Goal: Transaction & Acquisition: Book appointment/travel/reservation

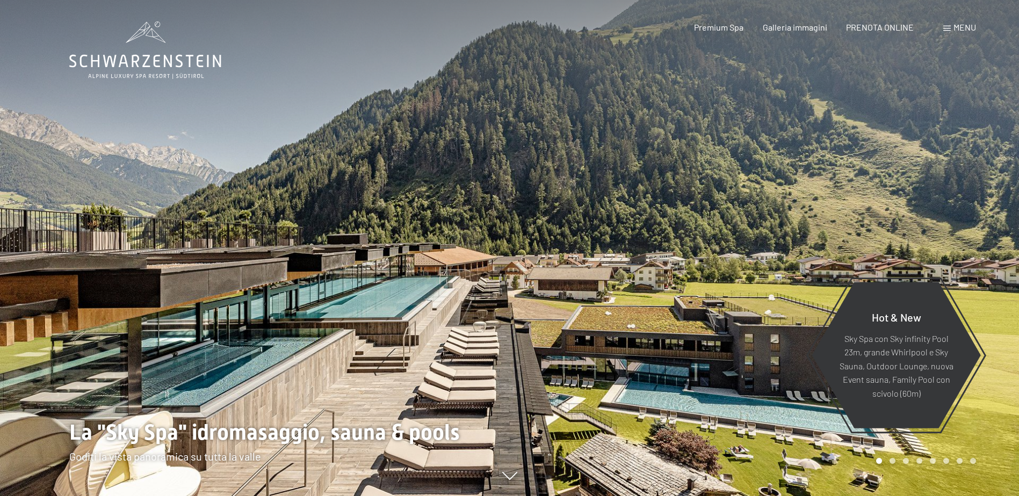
click at [945, 24] on div "Menu" at bounding box center [959, 27] width 33 height 12
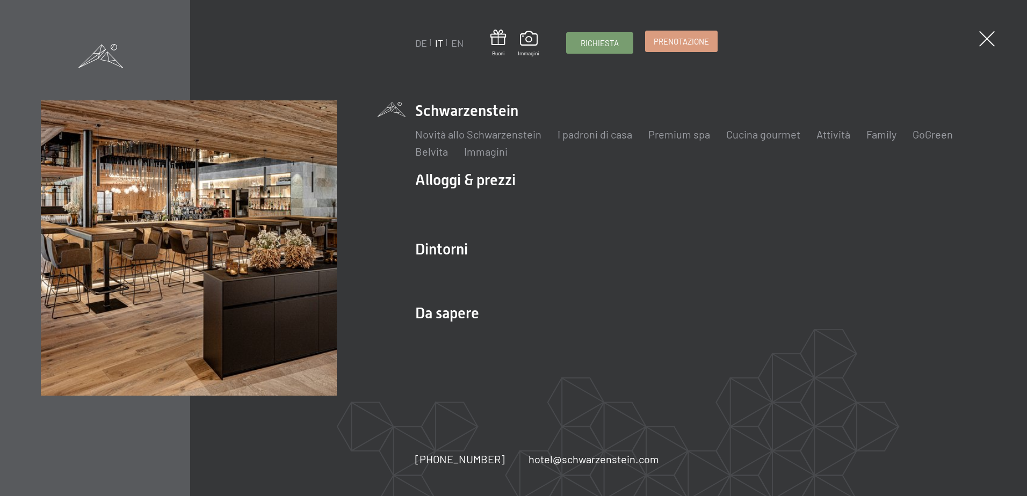
click at [677, 43] on span "Prenotazione" at bounding box center [681, 41] width 55 height 11
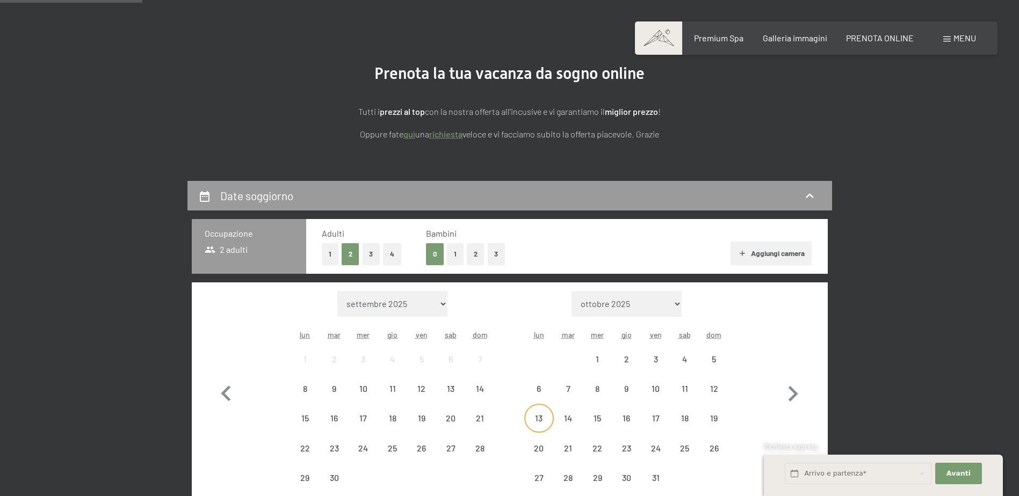
scroll to position [215, 0]
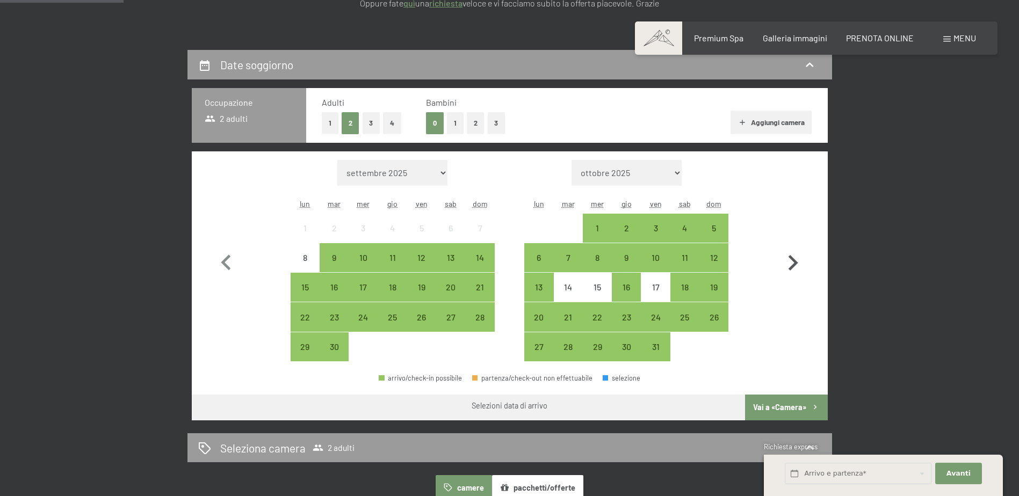
click at [796, 263] on icon "button" at bounding box center [794, 263] width 10 height 16
select select "2025-10-01"
select select "2025-11-01"
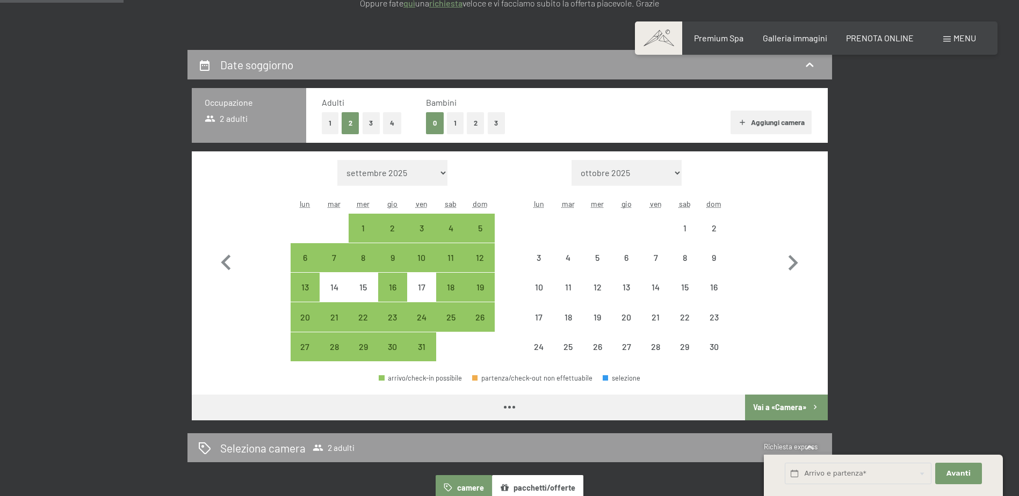
select select "2025-10-01"
select select "2025-11-01"
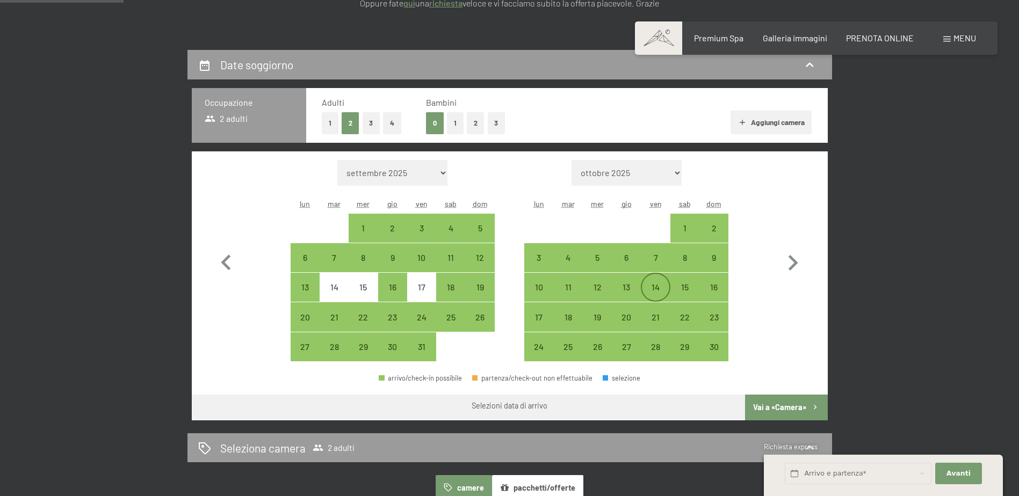
click at [653, 290] on div "14" at bounding box center [655, 296] width 27 height 27
select select "2025-10-01"
select select "2025-11-01"
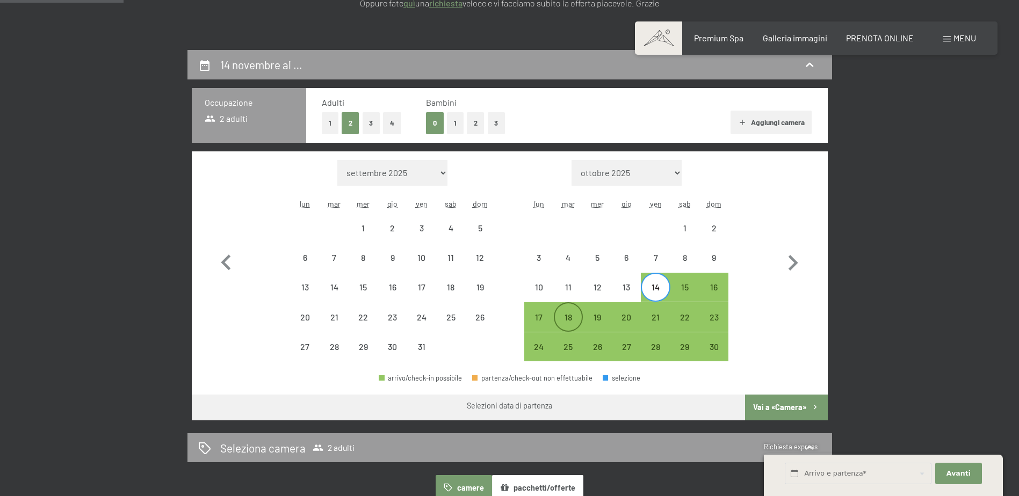
click at [564, 320] on div "18" at bounding box center [568, 326] width 27 height 27
select select "2025-10-01"
select select "2025-11-01"
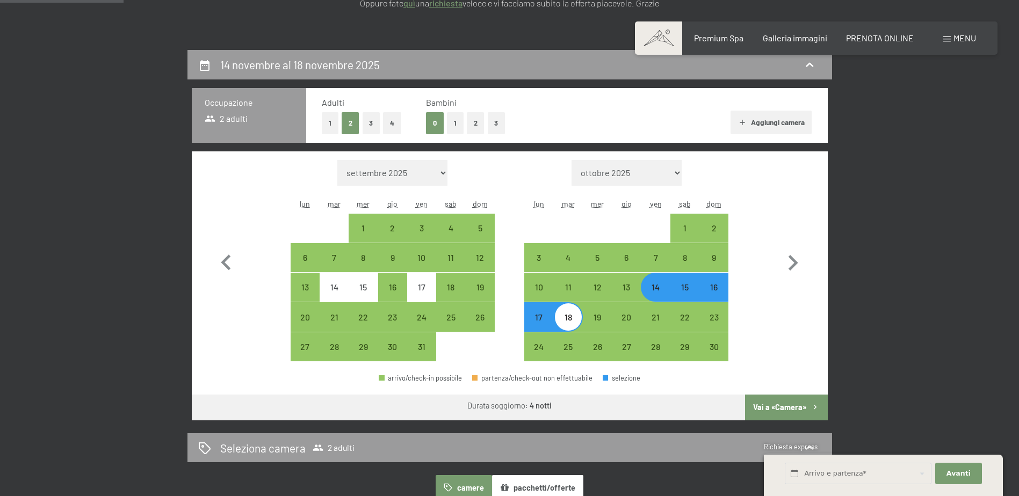
click at [757, 404] on button "Vai a «Camera»" at bounding box center [786, 408] width 82 height 26
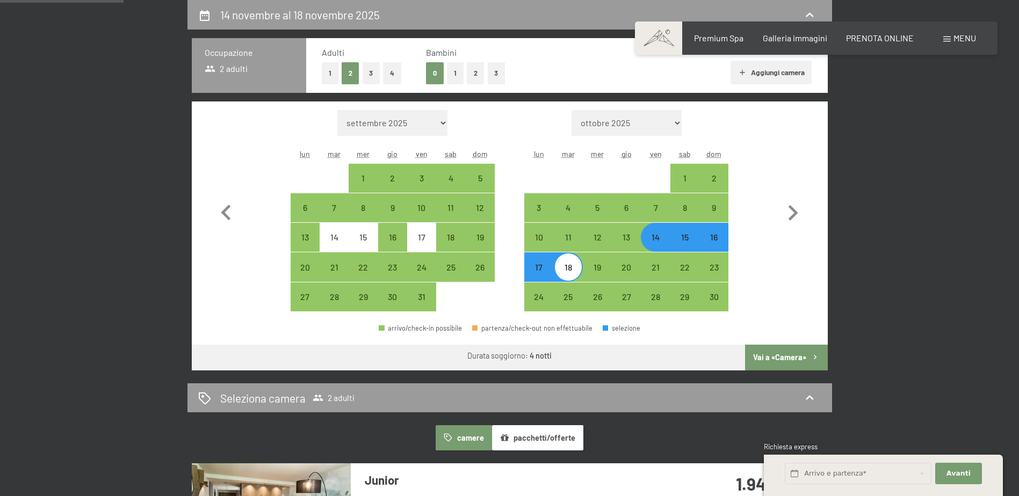
select select "2025-10-01"
select select "2025-11-01"
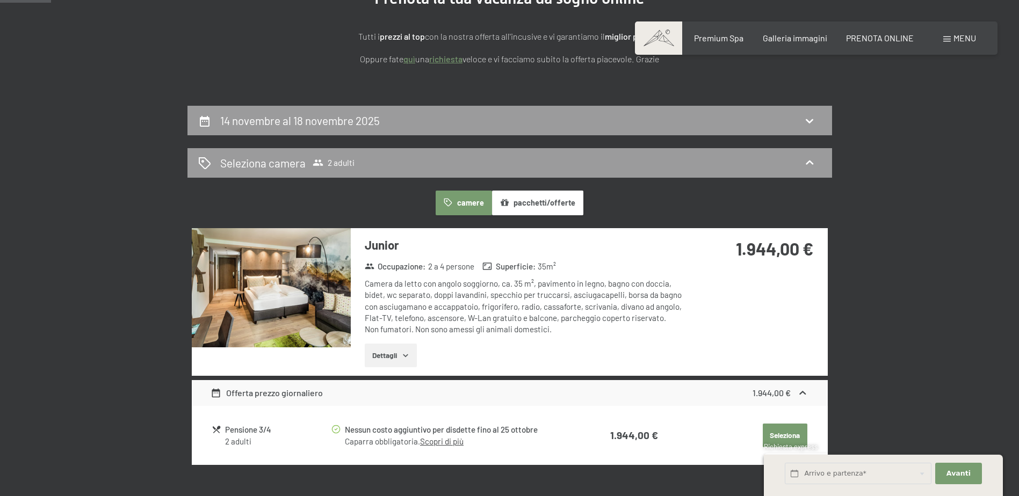
scroll to position [211, 0]
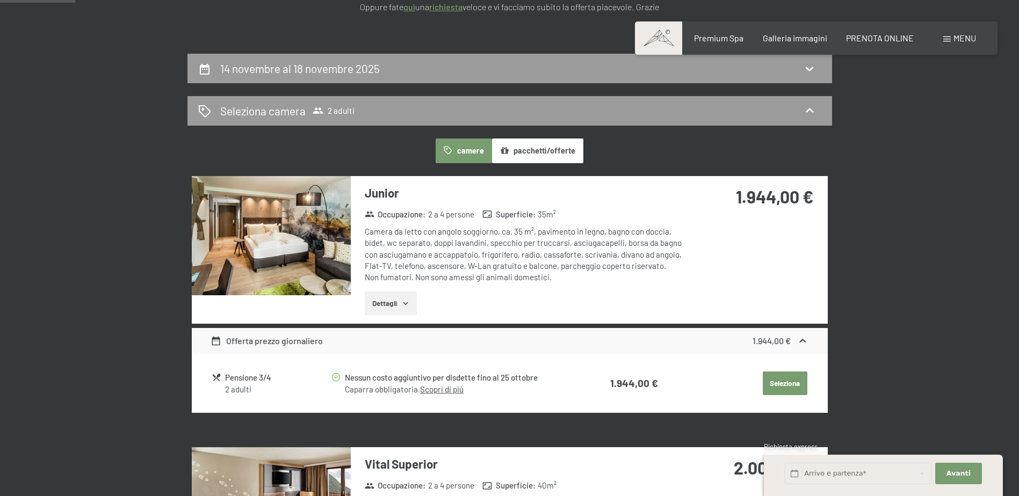
click at [311, 242] on img at bounding box center [271, 235] width 159 height 119
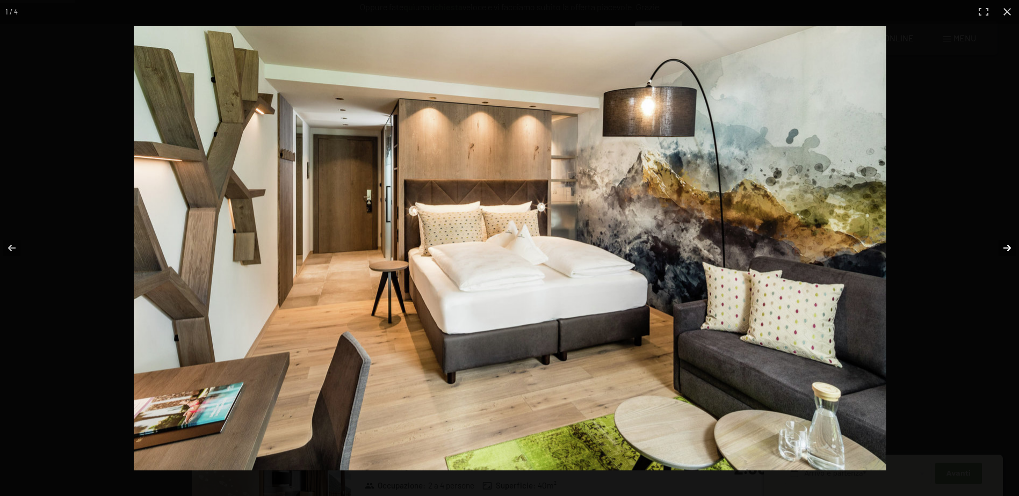
click at [1008, 249] on button "button" at bounding box center [1000, 248] width 38 height 54
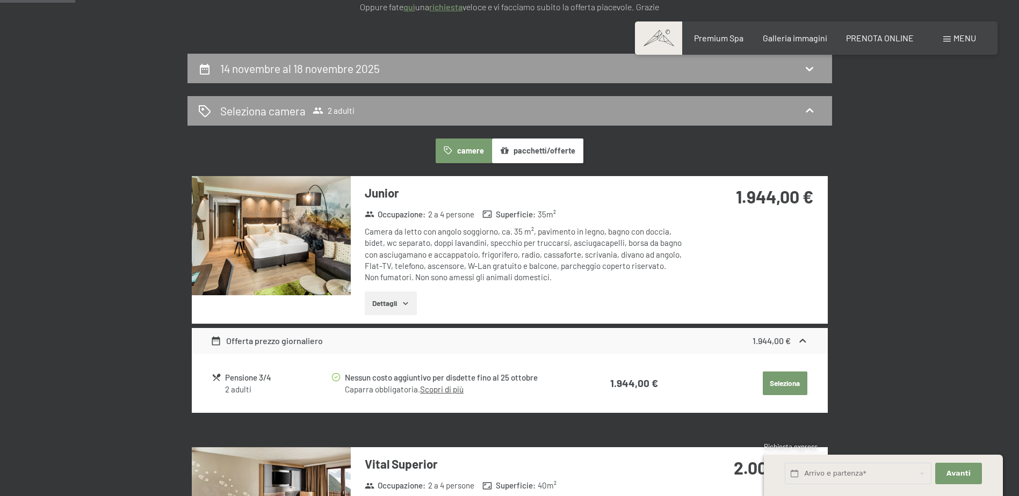
click at [0, 0] on button "button" at bounding box center [0, 0] width 0 height 0
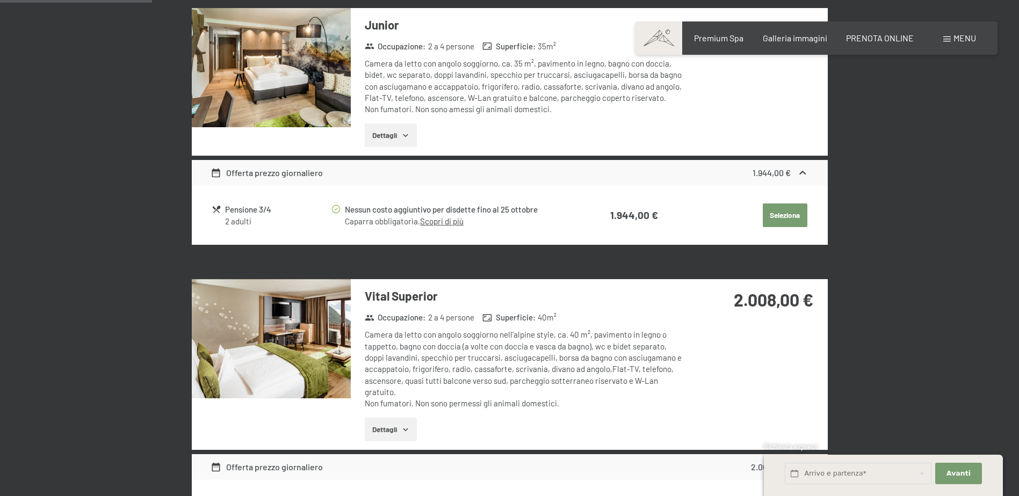
scroll to position [426, 0]
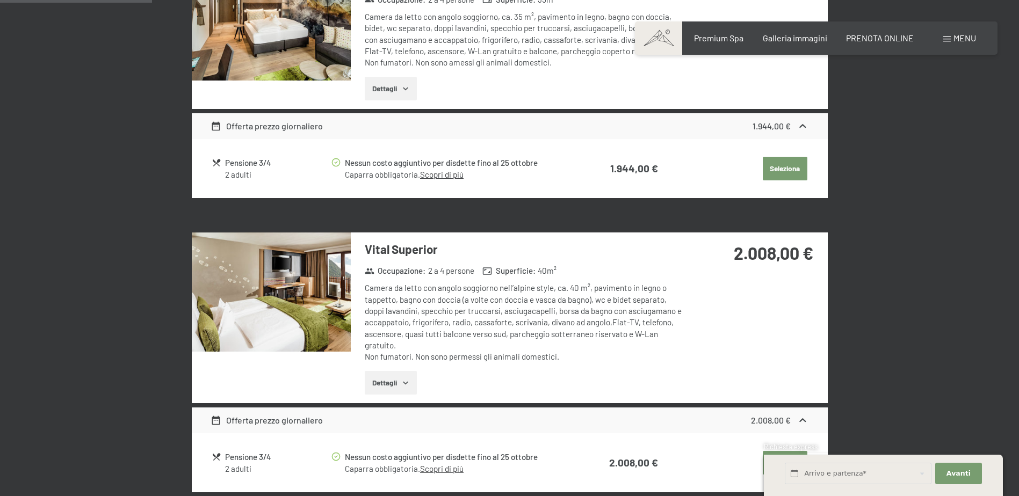
click at [285, 258] on img at bounding box center [271, 292] width 159 height 119
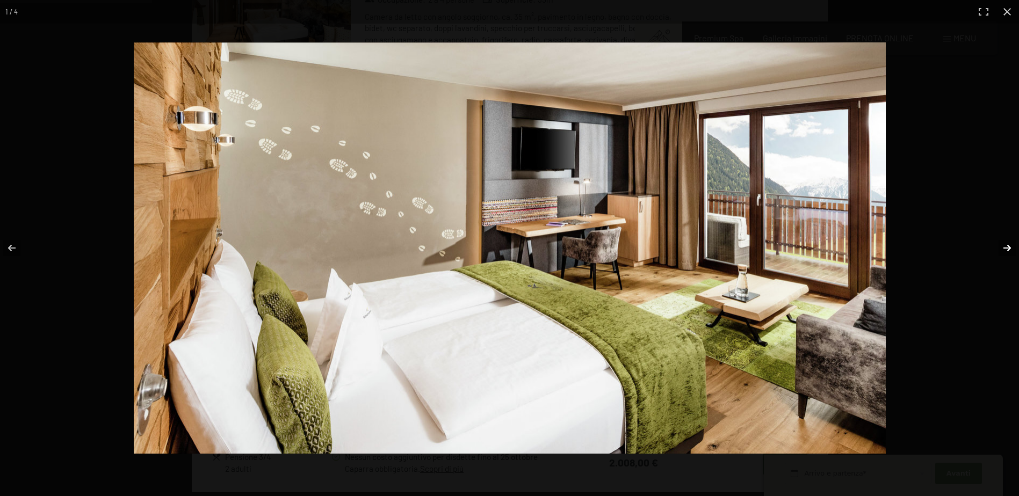
click at [1003, 247] on button "button" at bounding box center [1000, 248] width 38 height 54
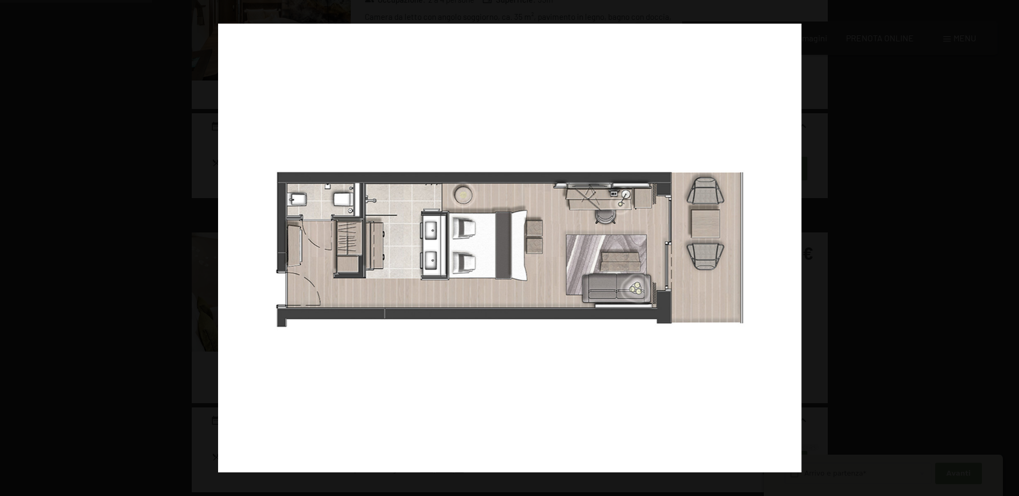
click at [1005, 247] on button "button" at bounding box center [1000, 248] width 38 height 54
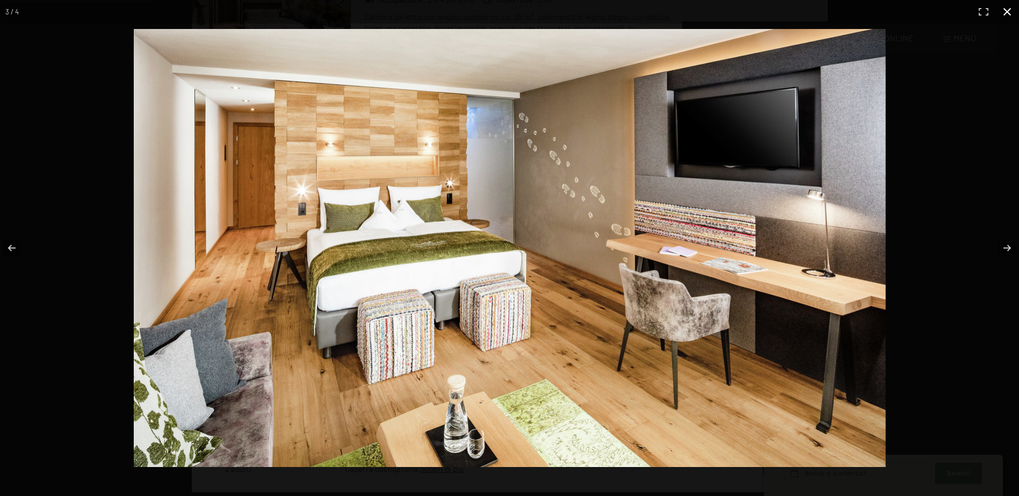
click at [1003, 10] on button "button" at bounding box center [1007, 12] width 24 height 24
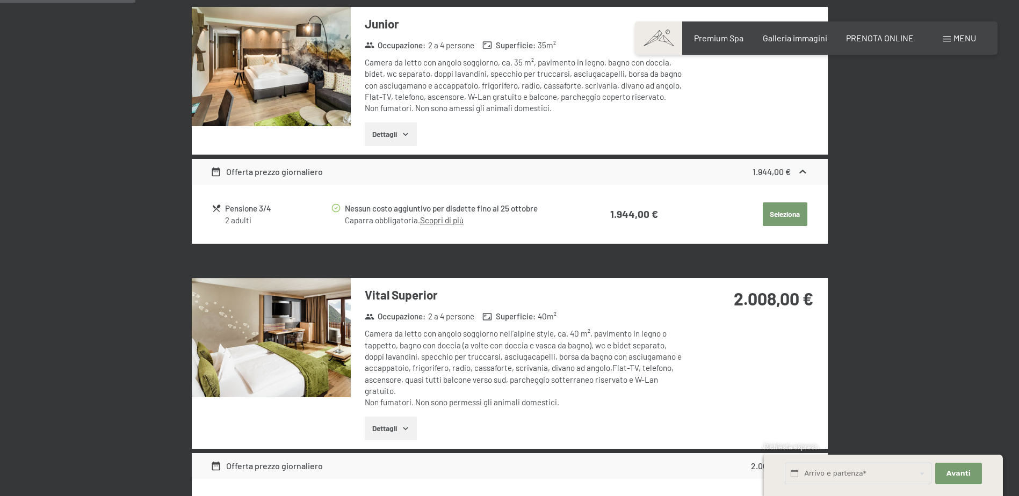
scroll to position [319, 0]
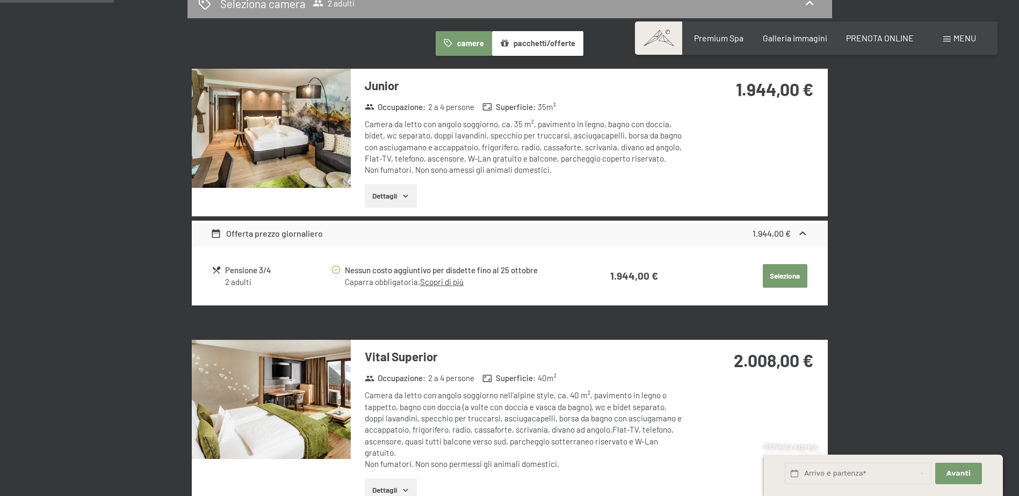
click at [273, 122] on img at bounding box center [271, 128] width 159 height 119
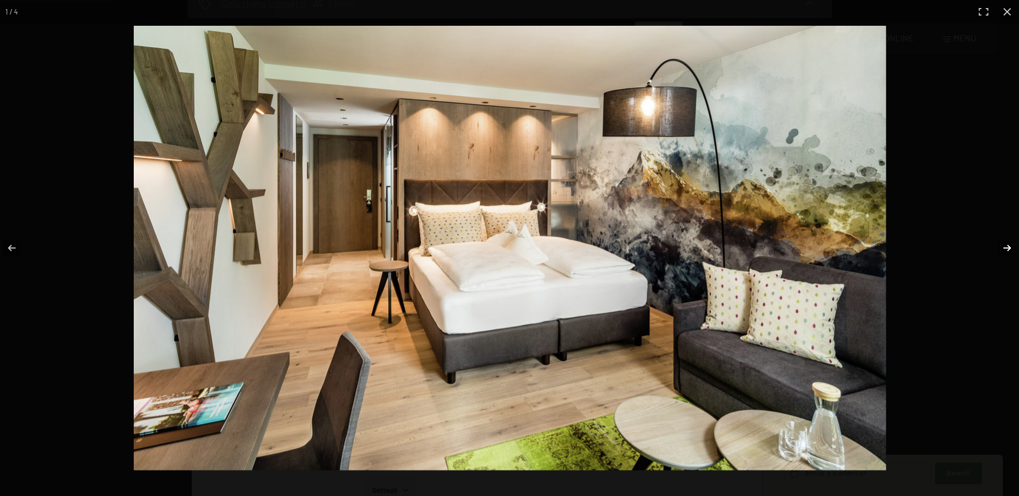
click at [1001, 248] on button "button" at bounding box center [1000, 248] width 38 height 54
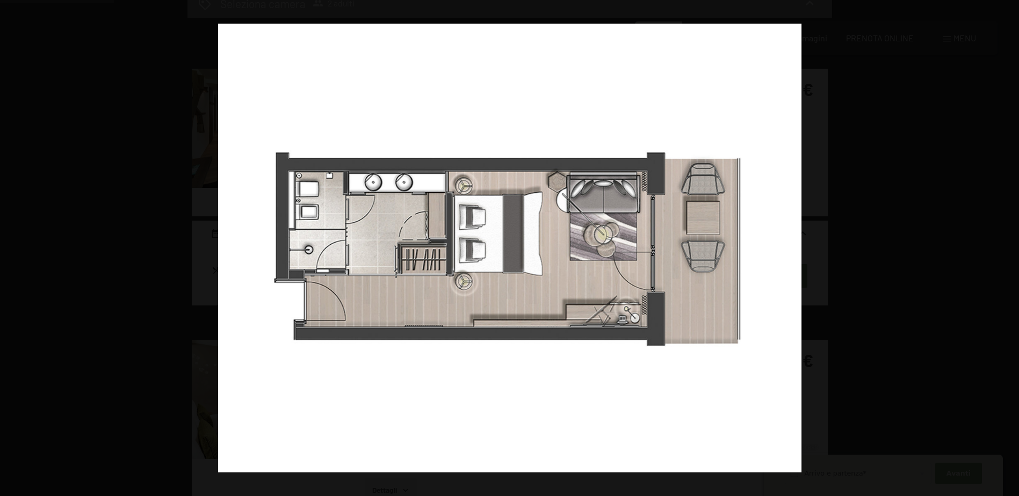
click at [1001, 248] on button "button" at bounding box center [1000, 248] width 38 height 54
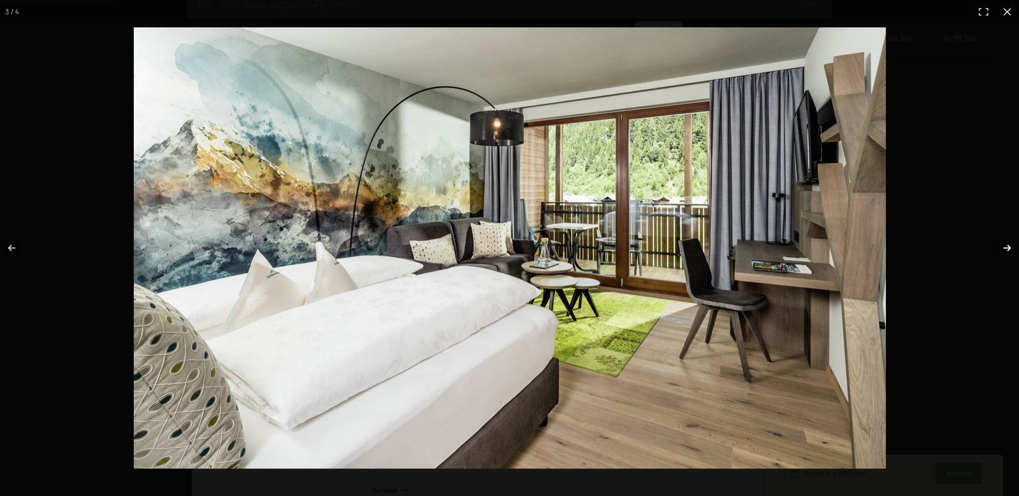
click at [1007, 254] on button "button" at bounding box center [1000, 248] width 38 height 54
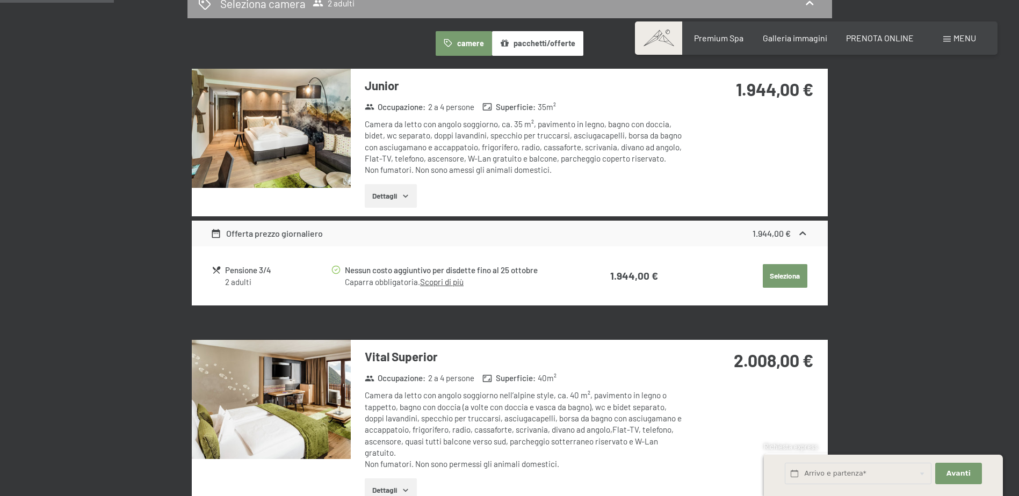
click at [0, 0] on button "button" at bounding box center [0, 0] width 0 height 0
click at [301, 121] on img at bounding box center [271, 128] width 159 height 119
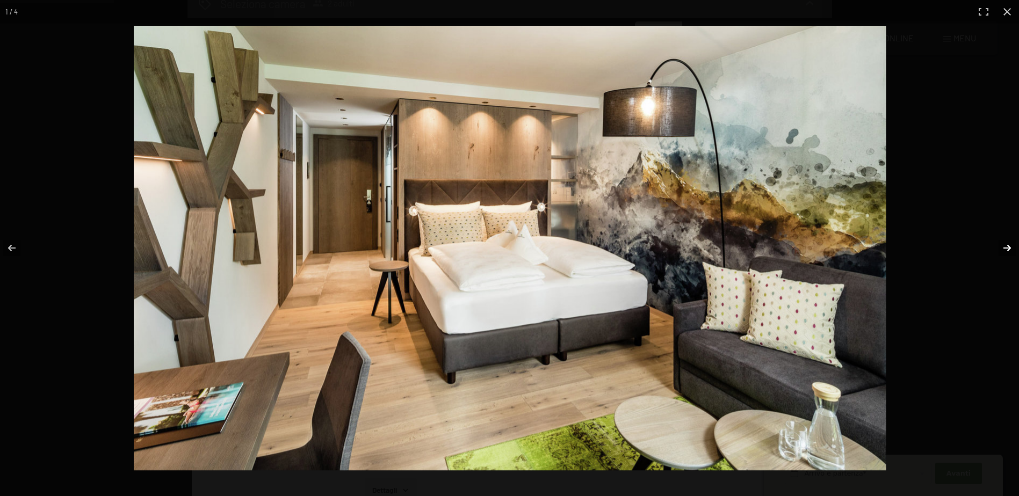
click at [1010, 248] on button "button" at bounding box center [1000, 248] width 38 height 54
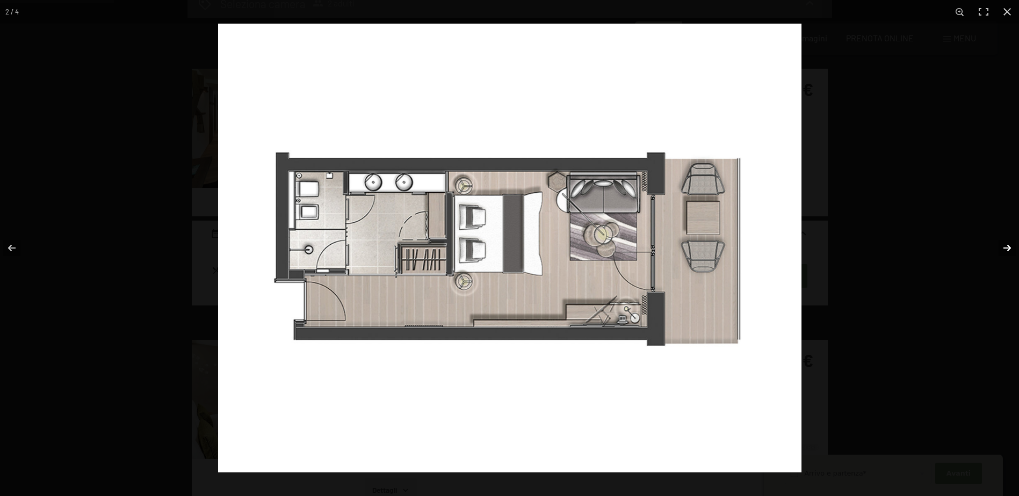
click at [1010, 248] on button "button" at bounding box center [1000, 248] width 38 height 54
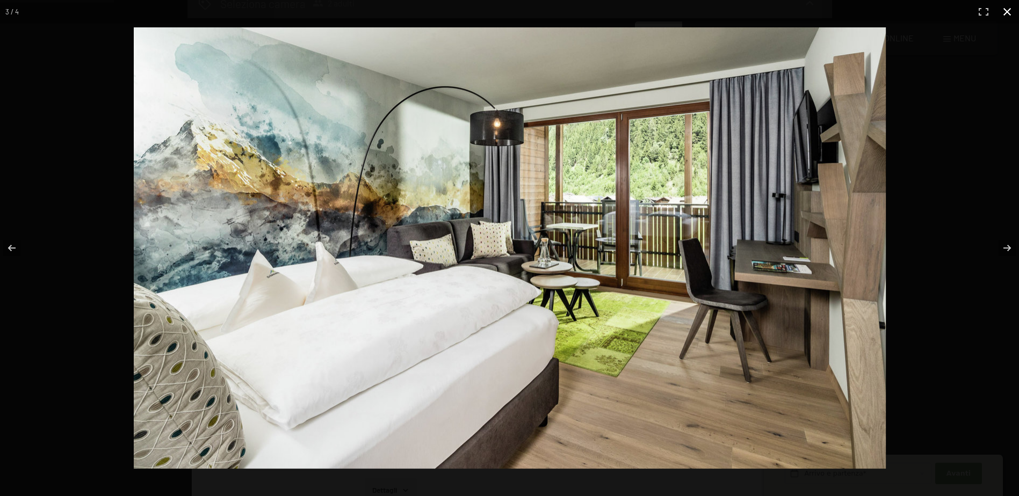
click at [1003, 16] on button "button" at bounding box center [1007, 12] width 24 height 24
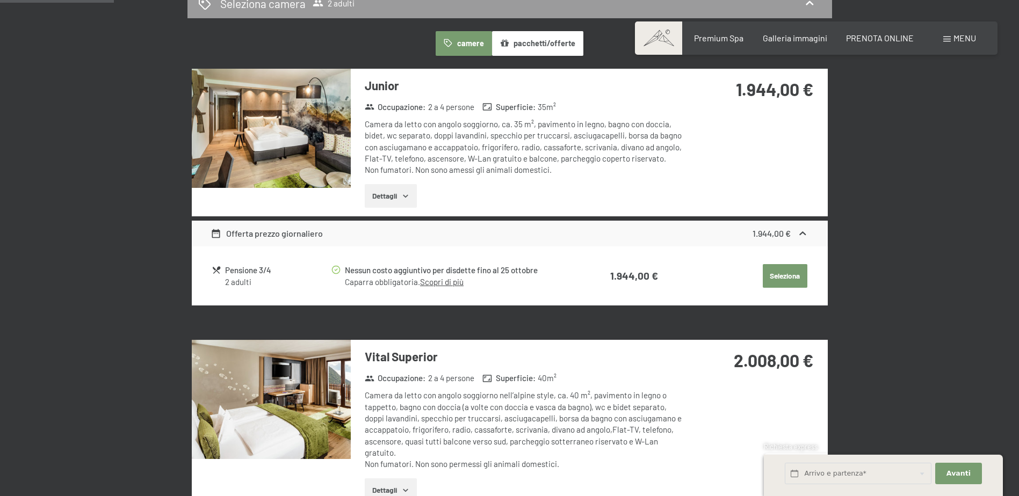
click at [289, 443] on img at bounding box center [271, 399] width 159 height 119
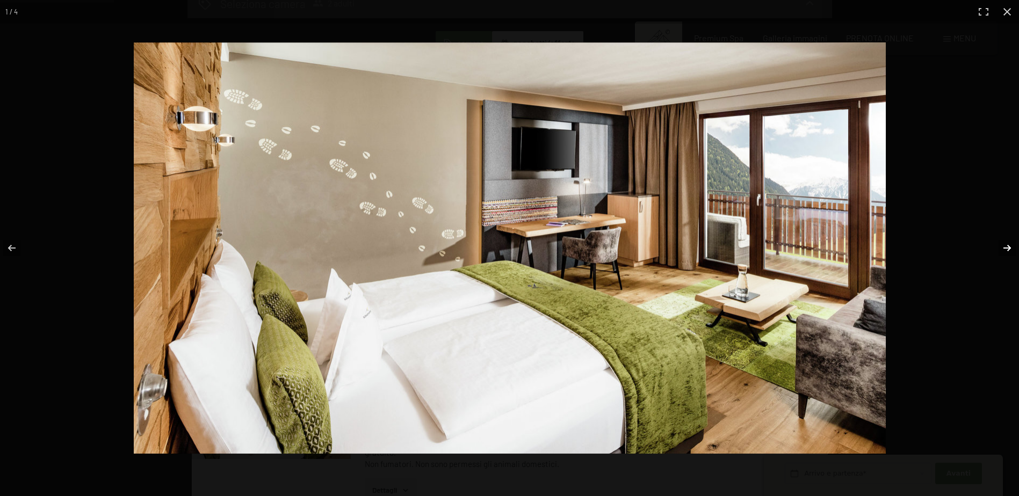
click at [1010, 245] on button "button" at bounding box center [1000, 248] width 38 height 54
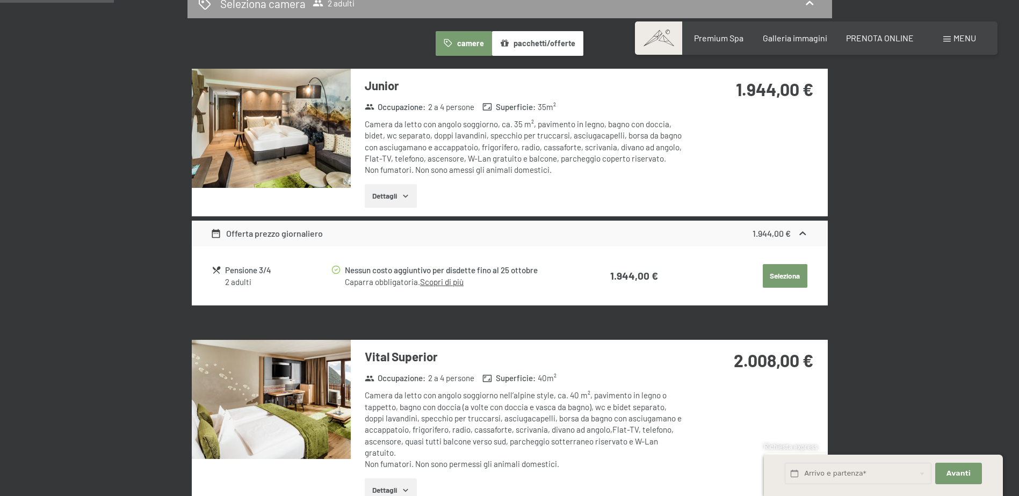
click at [0, 0] on button "button" at bounding box center [0, 0] width 0 height 0
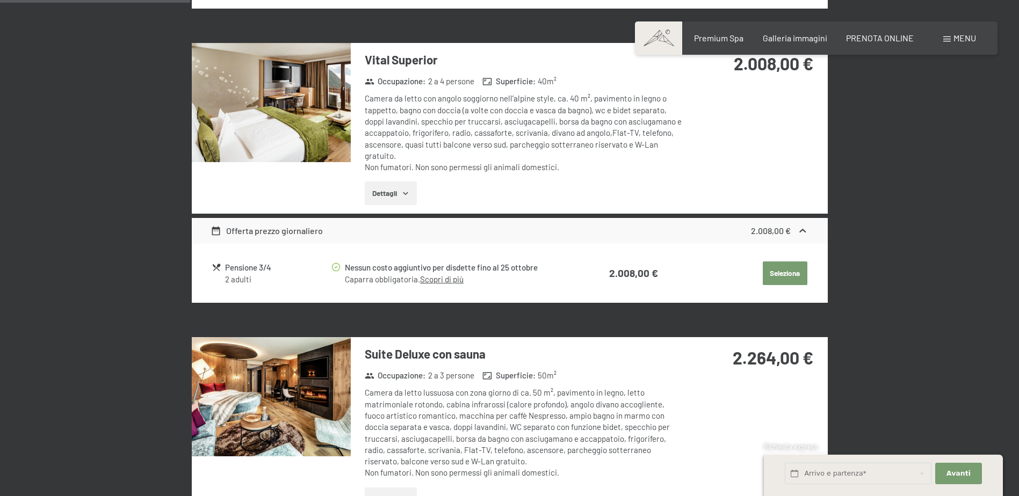
scroll to position [748, 0]
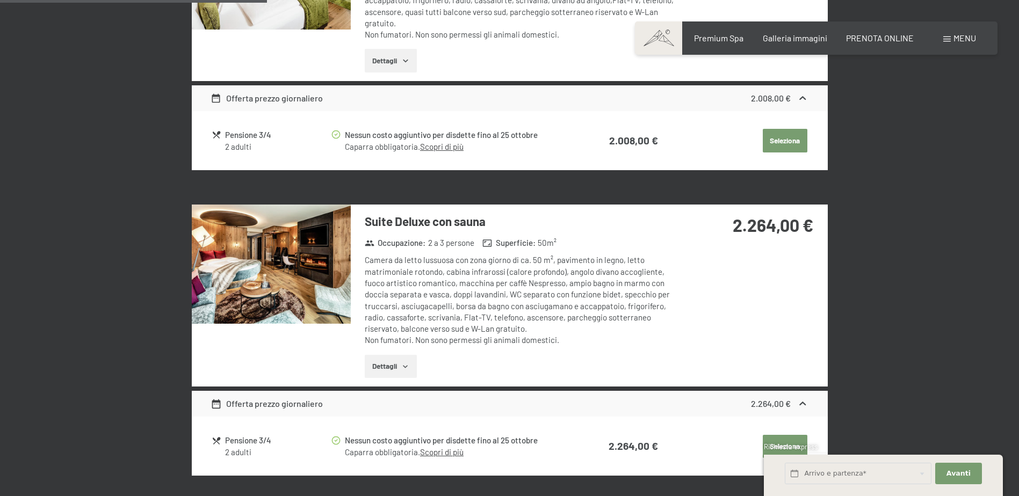
click at [325, 285] on img at bounding box center [271, 264] width 159 height 119
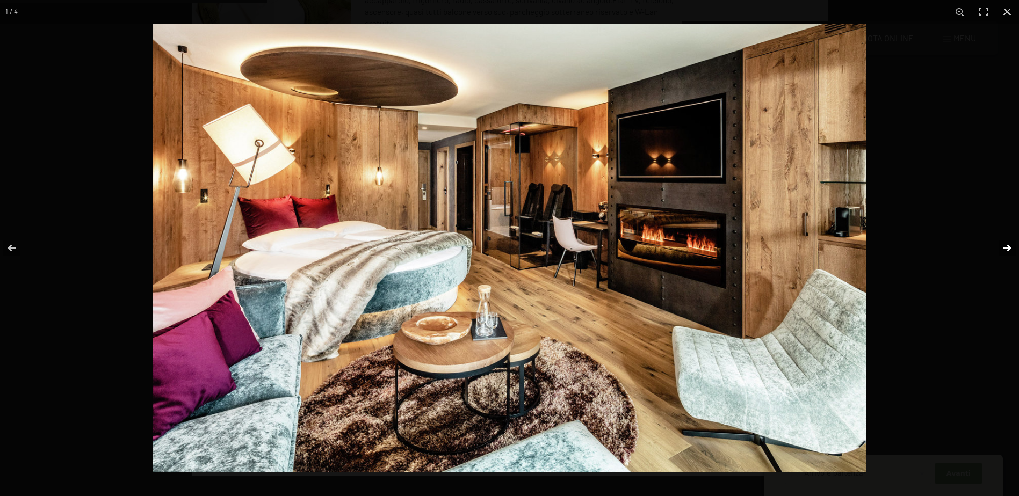
click at [1007, 248] on button "button" at bounding box center [1000, 248] width 38 height 54
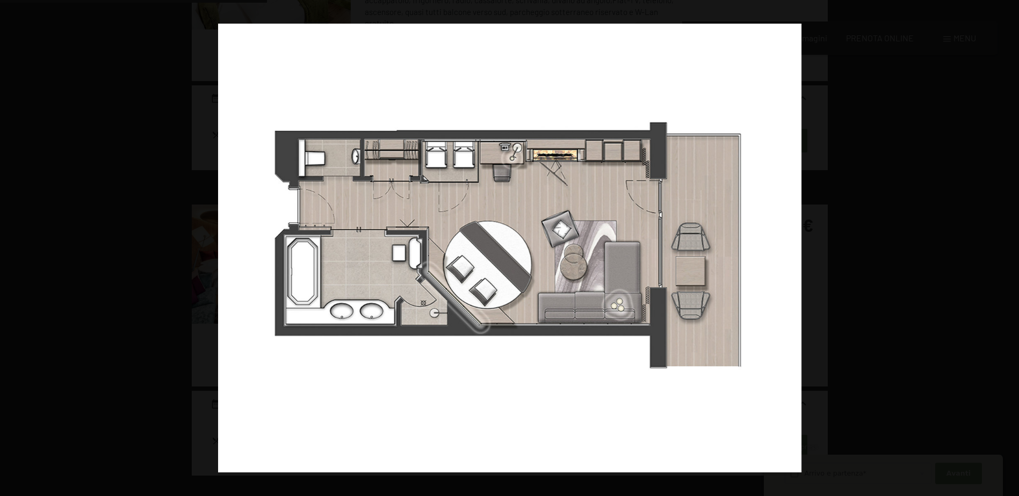
click at [1007, 248] on button "button" at bounding box center [1000, 248] width 38 height 54
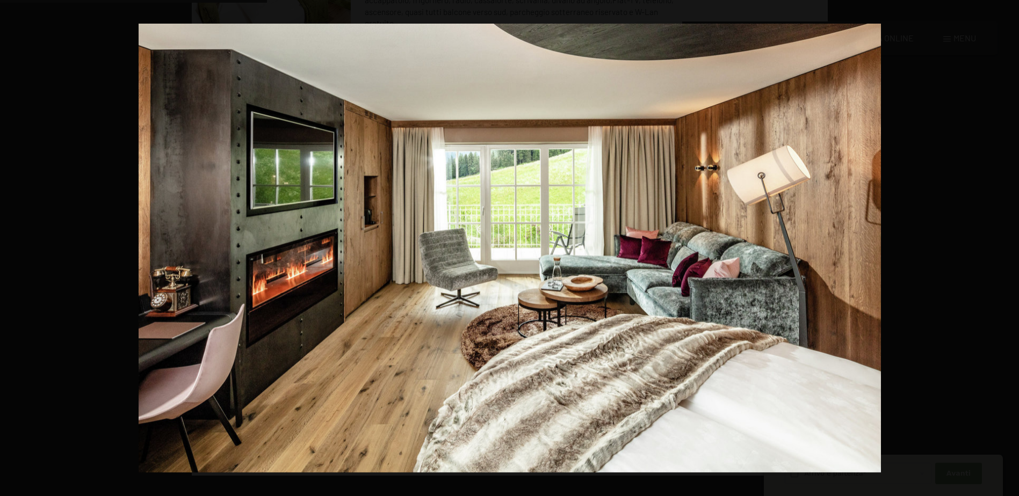
click at [1007, 248] on button "button" at bounding box center [1000, 248] width 38 height 54
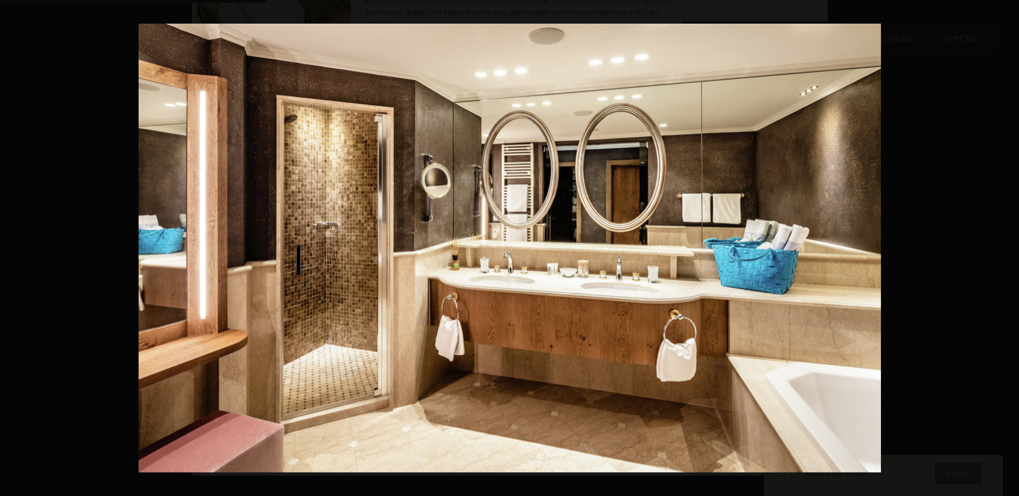
click at [1007, 248] on button "button" at bounding box center [1000, 248] width 38 height 54
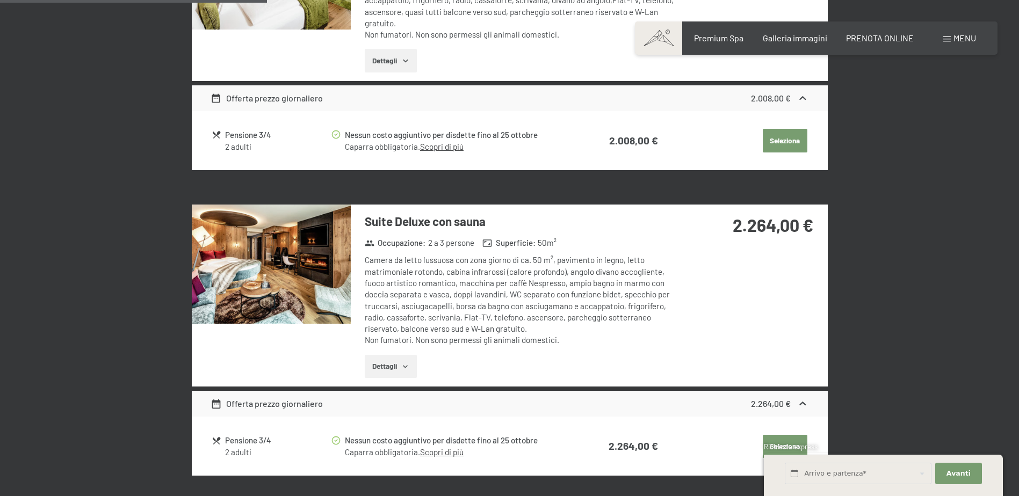
click at [0, 0] on button "button" at bounding box center [0, 0] width 0 height 0
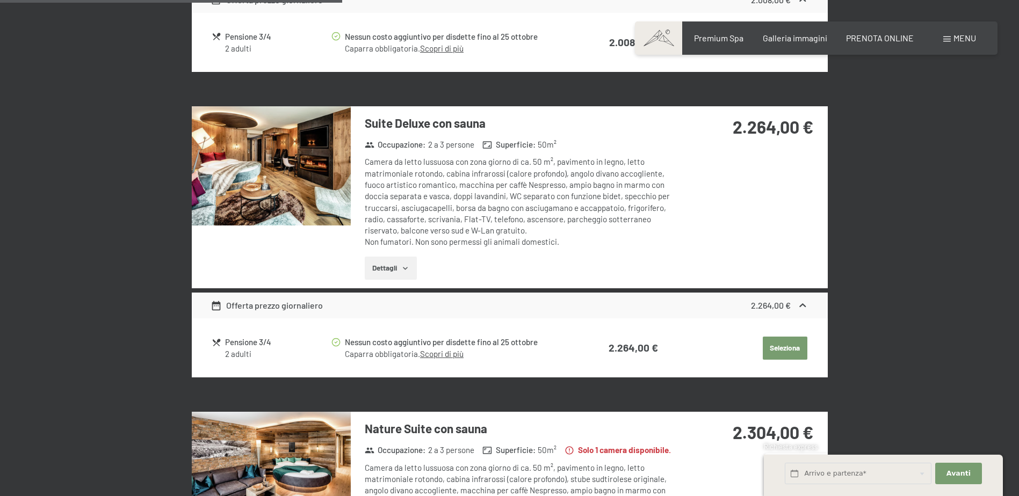
scroll to position [963, 0]
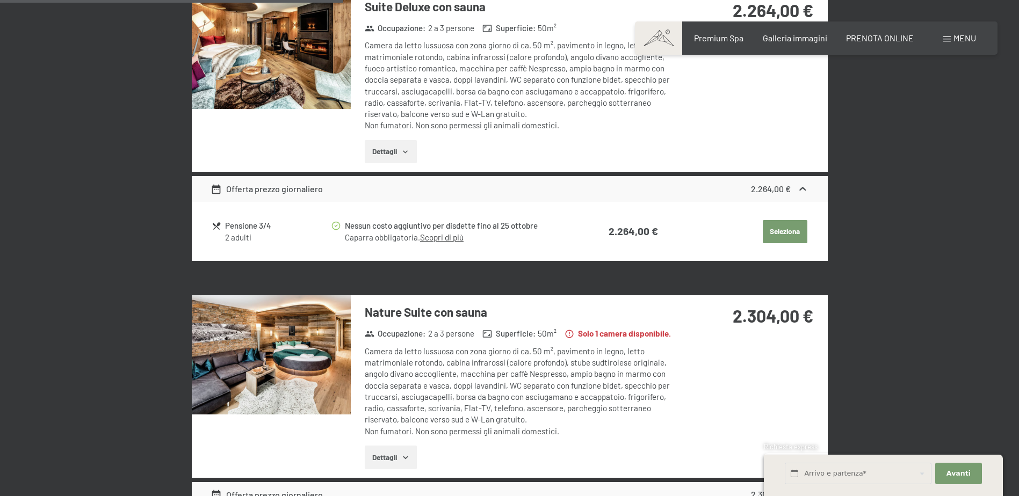
click at [288, 364] on img at bounding box center [271, 354] width 159 height 119
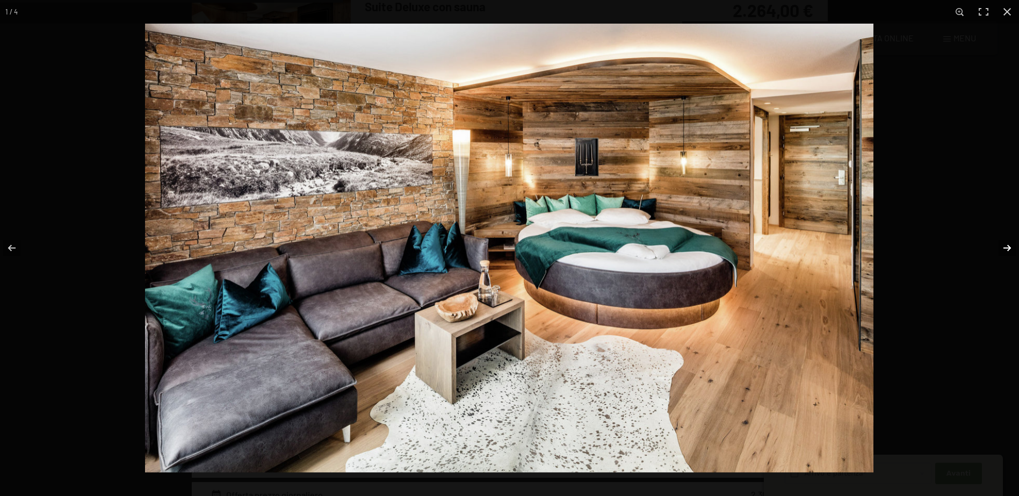
click at [1007, 250] on button "button" at bounding box center [1000, 248] width 38 height 54
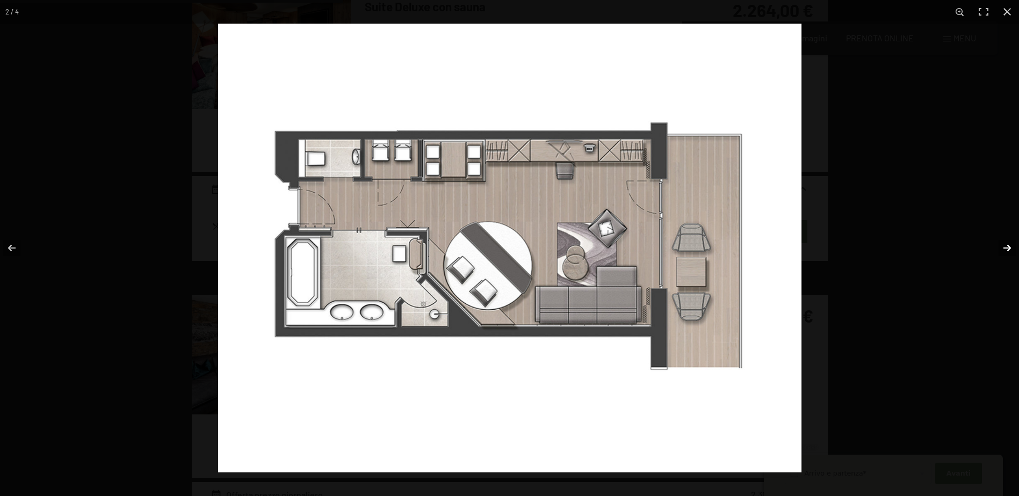
click at [1007, 250] on button "button" at bounding box center [1000, 248] width 38 height 54
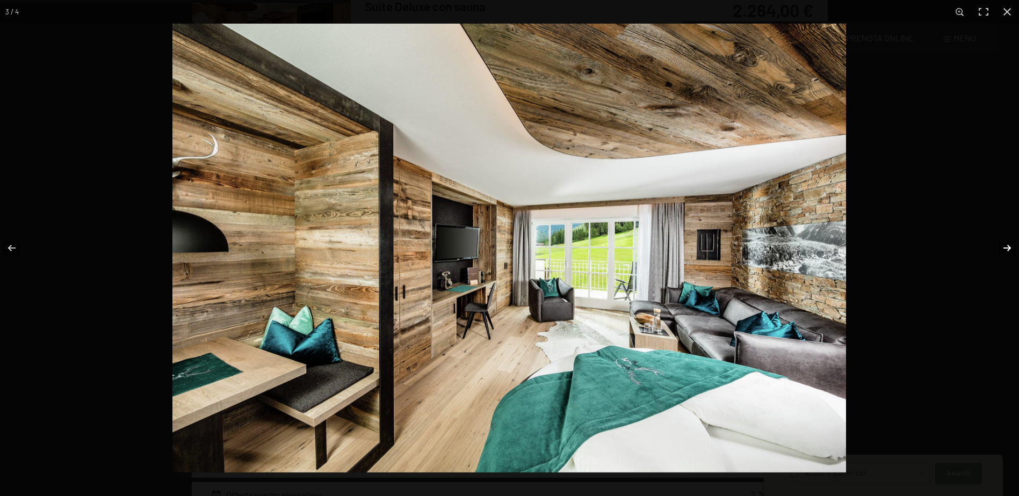
click at [1007, 250] on button "button" at bounding box center [1000, 248] width 38 height 54
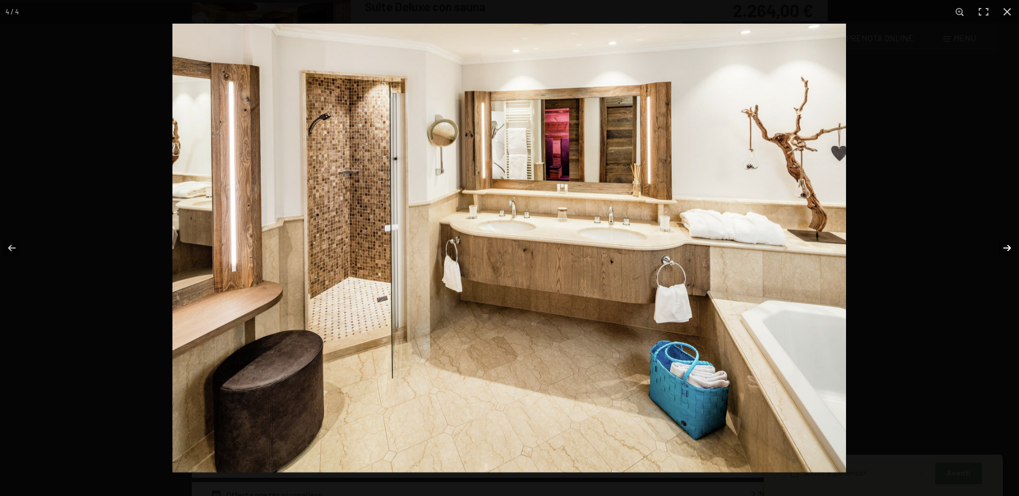
click at [1007, 250] on button "button" at bounding box center [1000, 248] width 38 height 54
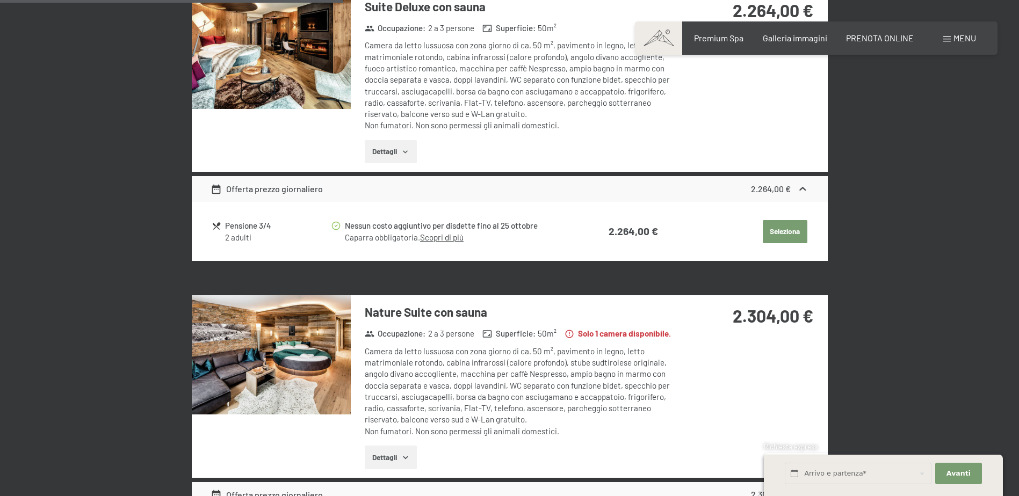
click at [0, 0] on button "button" at bounding box center [0, 0] width 0 height 0
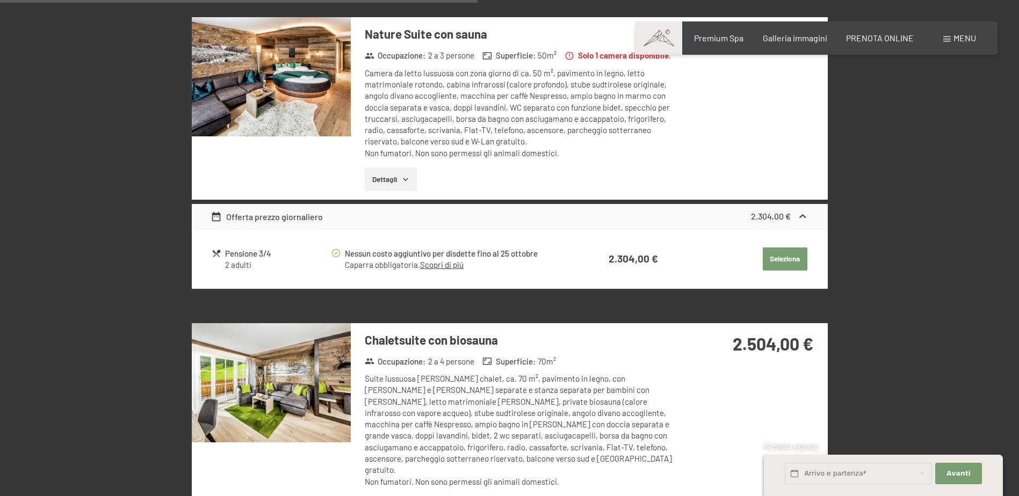
scroll to position [1339, 0]
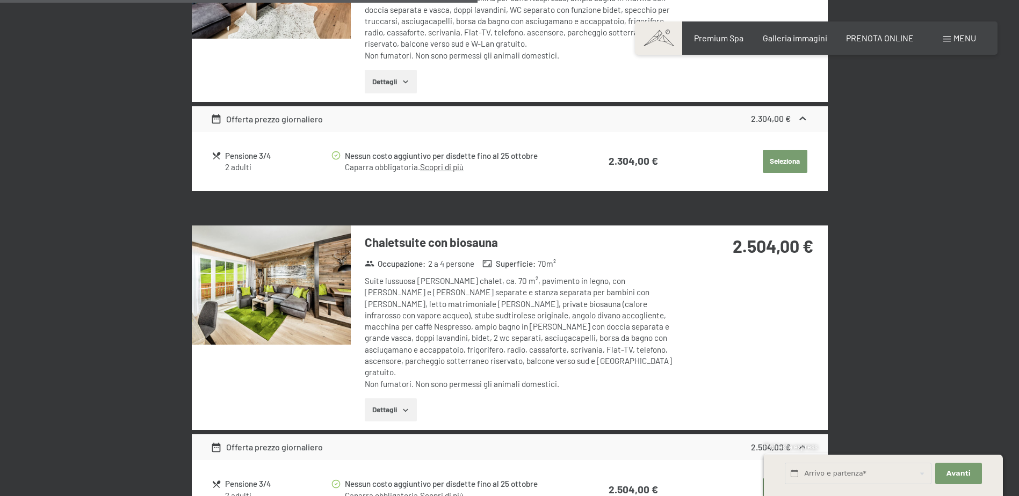
click at [318, 286] on img at bounding box center [271, 285] width 159 height 119
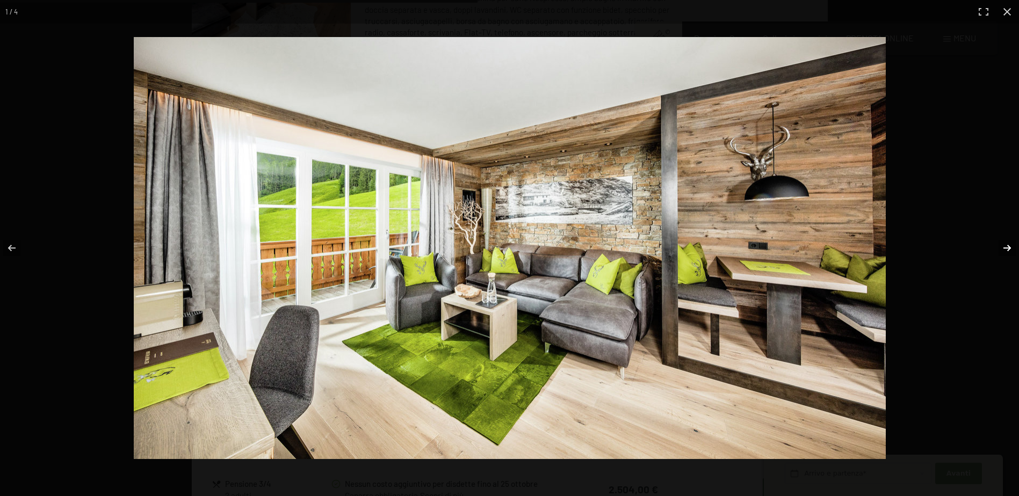
click at [1007, 249] on button "button" at bounding box center [1000, 248] width 38 height 54
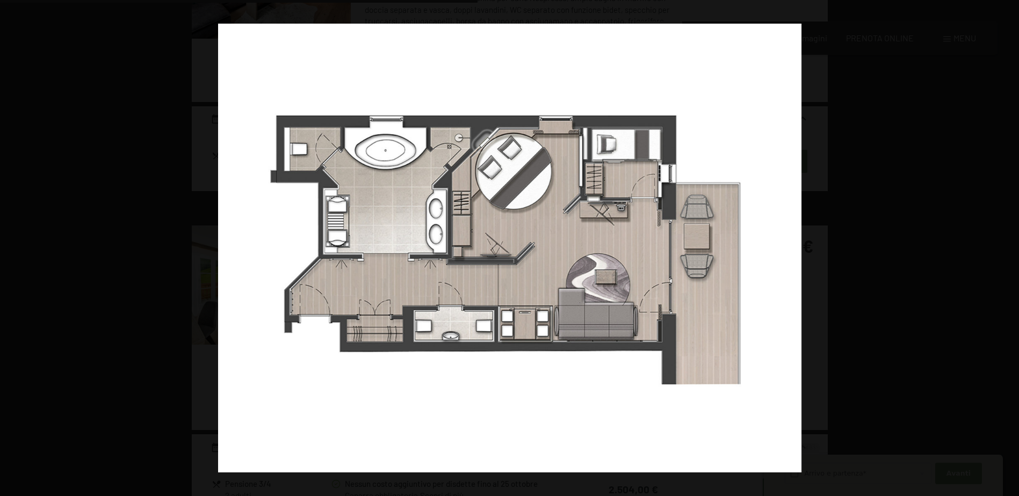
click at [1006, 247] on button "button" at bounding box center [1000, 248] width 38 height 54
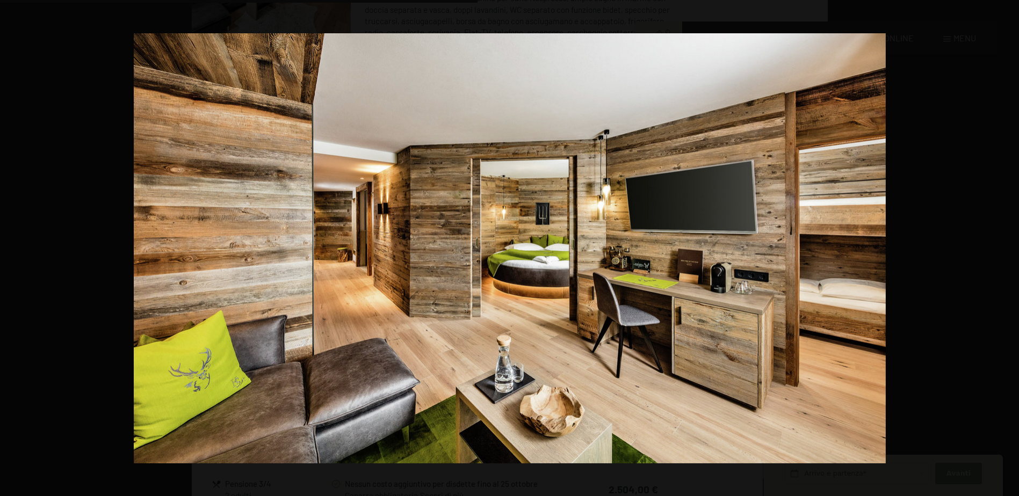
click at [1006, 247] on button "button" at bounding box center [1000, 248] width 38 height 54
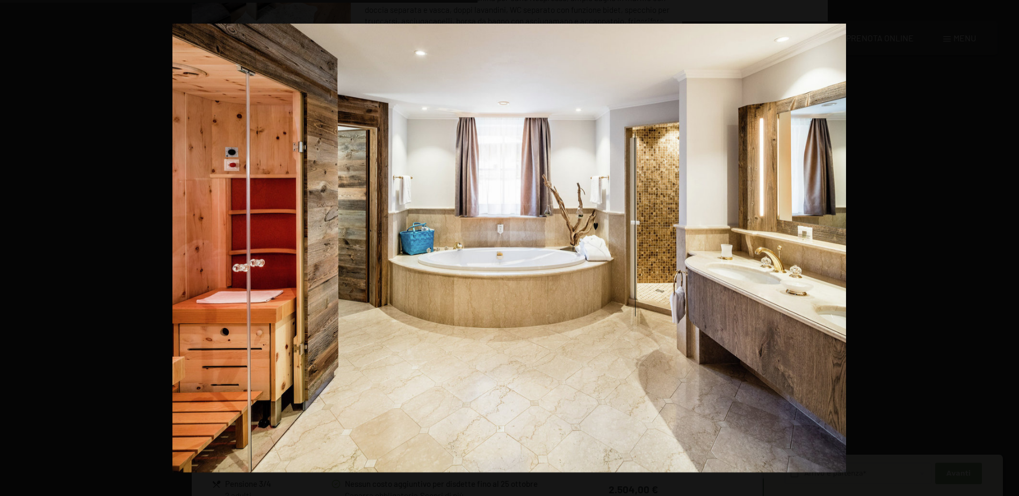
click at [1006, 247] on button "button" at bounding box center [1000, 248] width 38 height 54
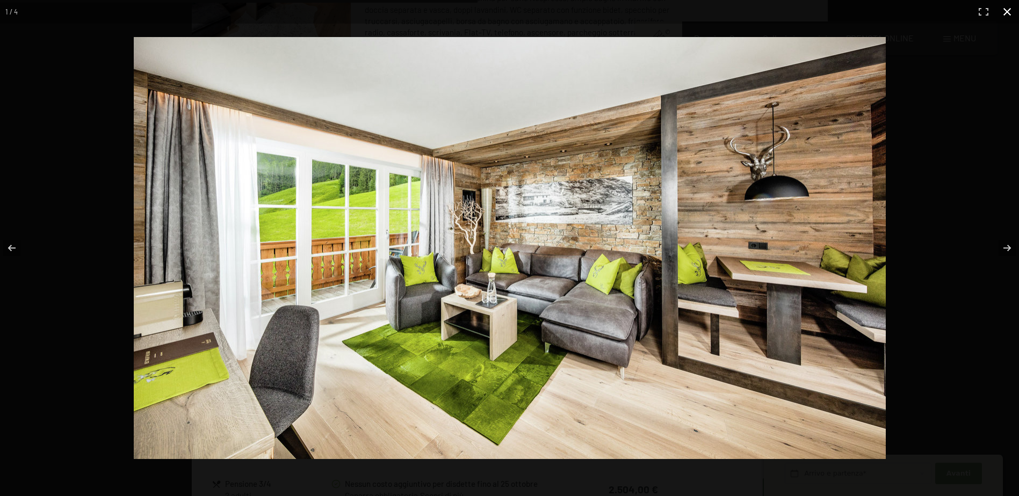
click at [1009, 12] on button "button" at bounding box center [1007, 12] width 24 height 24
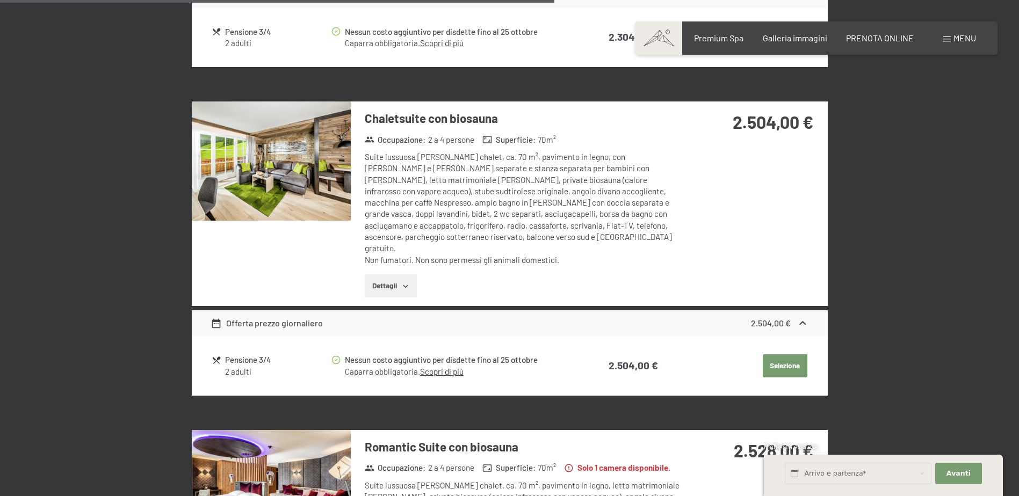
scroll to position [1554, 0]
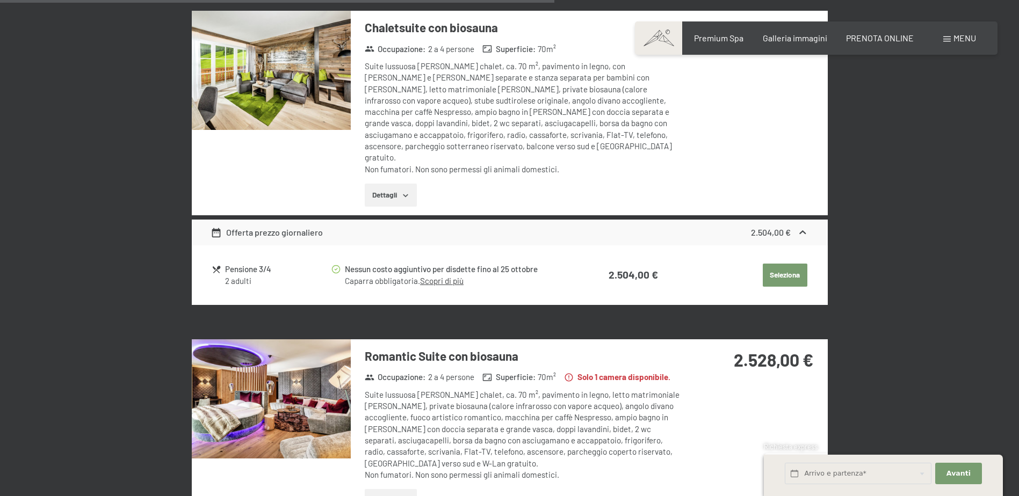
click at [324, 351] on img at bounding box center [271, 398] width 159 height 119
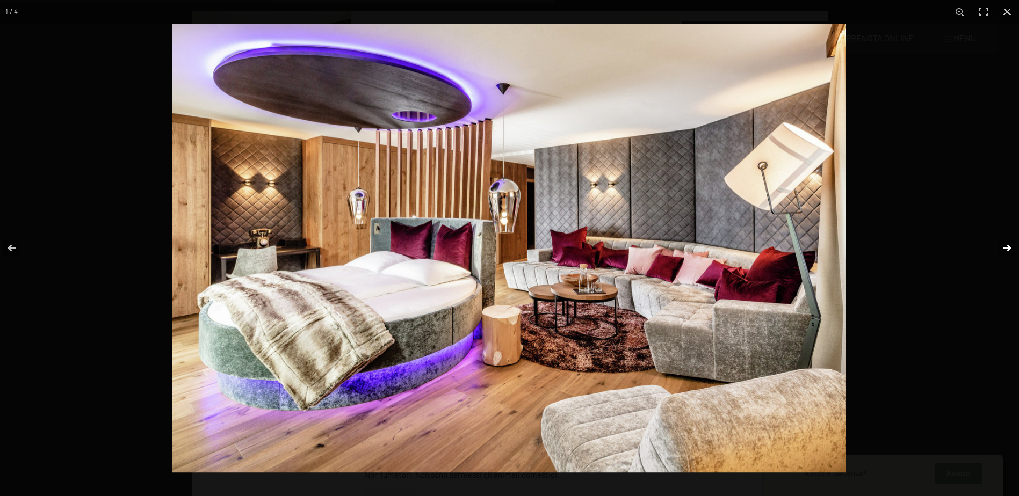
click at [1009, 243] on button "button" at bounding box center [1000, 248] width 38 height 54
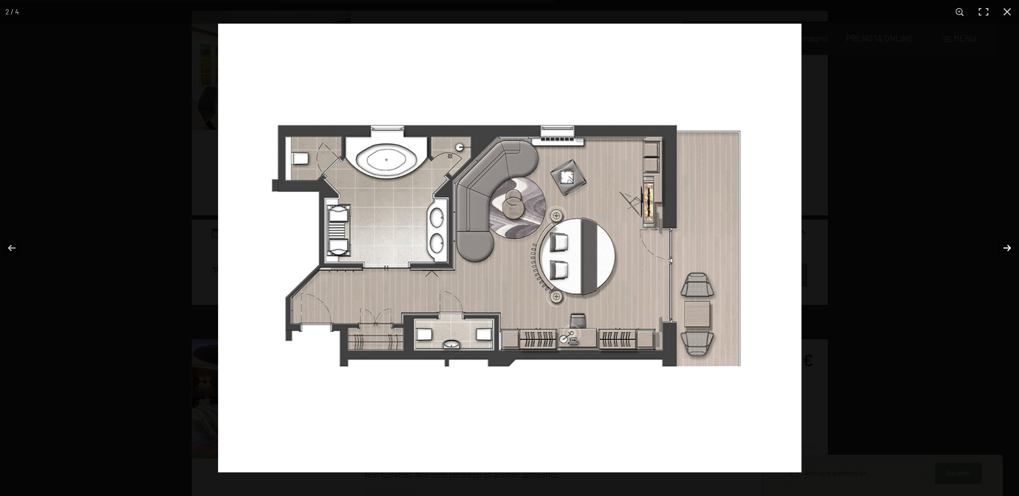
click at [1009, 243] on button "button" at bounding box center [1000, 248] width 38 height 54
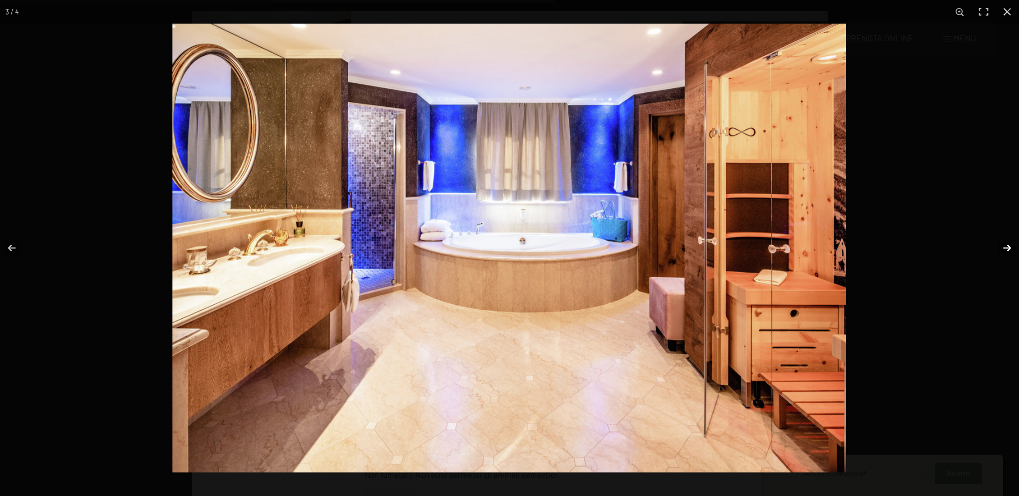
click at [1009, 243] on button "button" at bounding box center [1000, 248] width 38 height 54
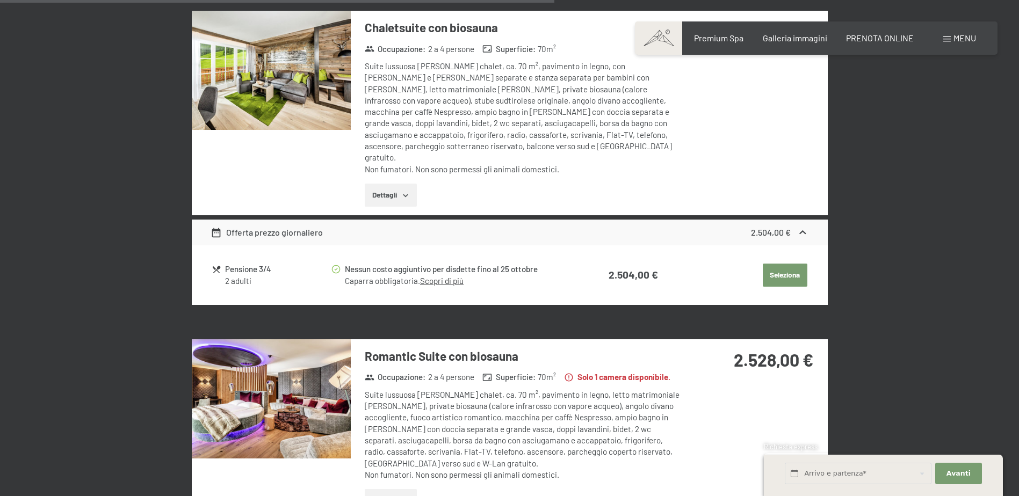
click at [0, 0] on button "button" at bounding box center [0, 0] width 0 height 0
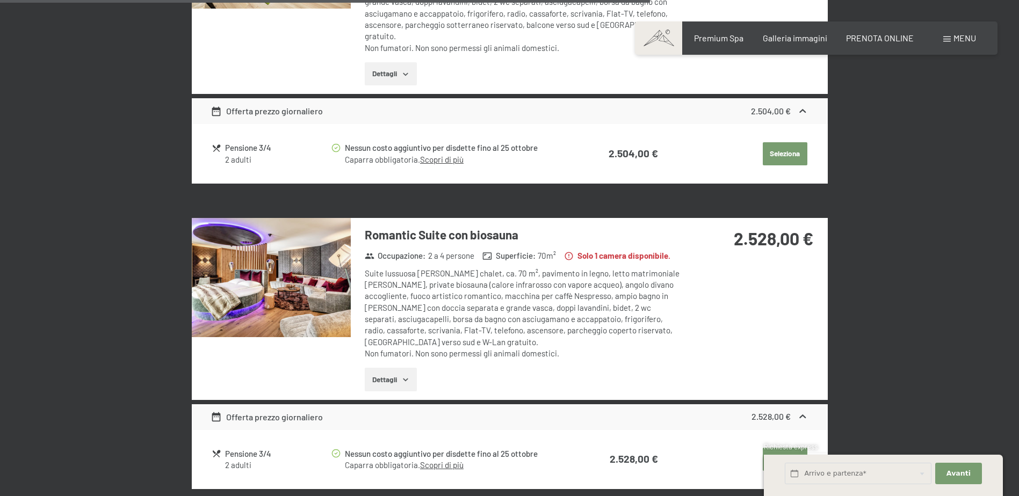
scroll to position [1823, 0]
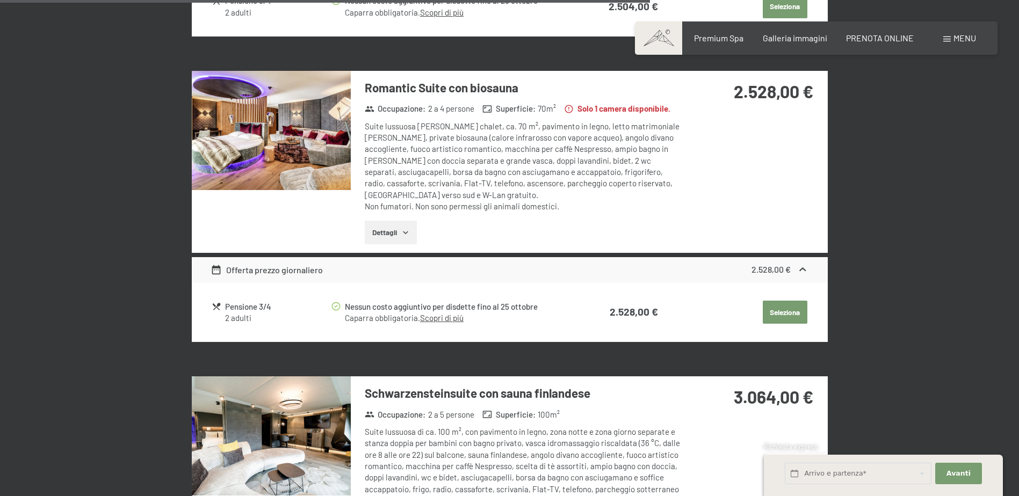
click at [300, 389] on img at bounding box center [271, 436] width 159 height 119
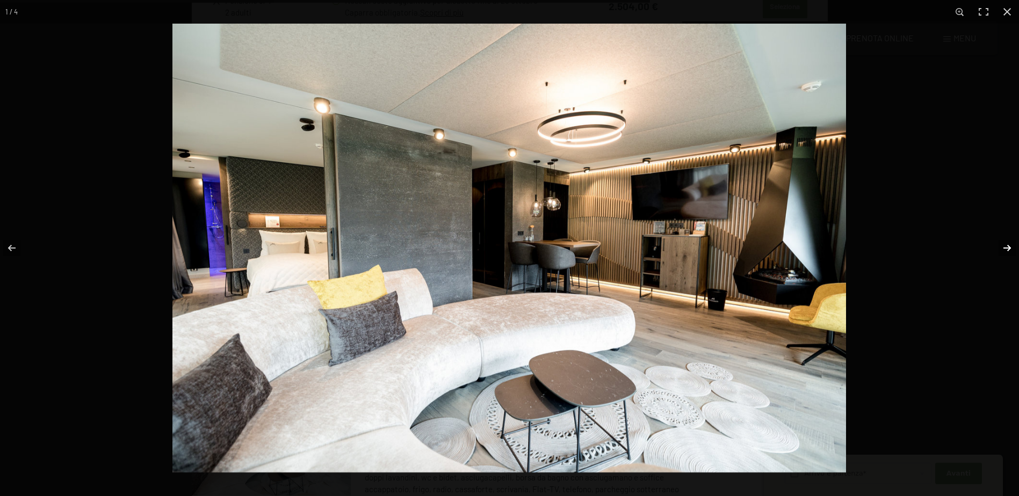
click at [1011, 246] on button "button" at bounding box center [1000, 248] width 38 height 54
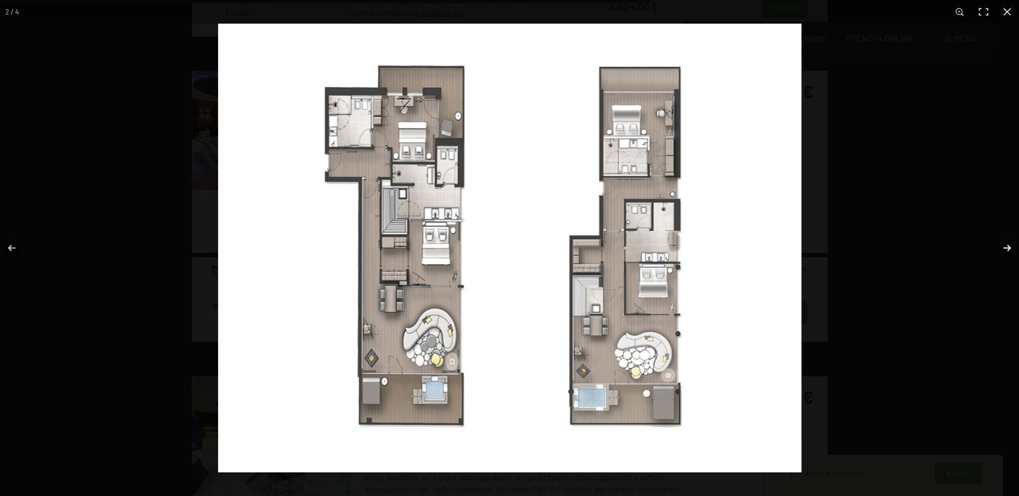
click at [1011, 246] on button "button" at bounding box center [1000, 248] width 38 height 54
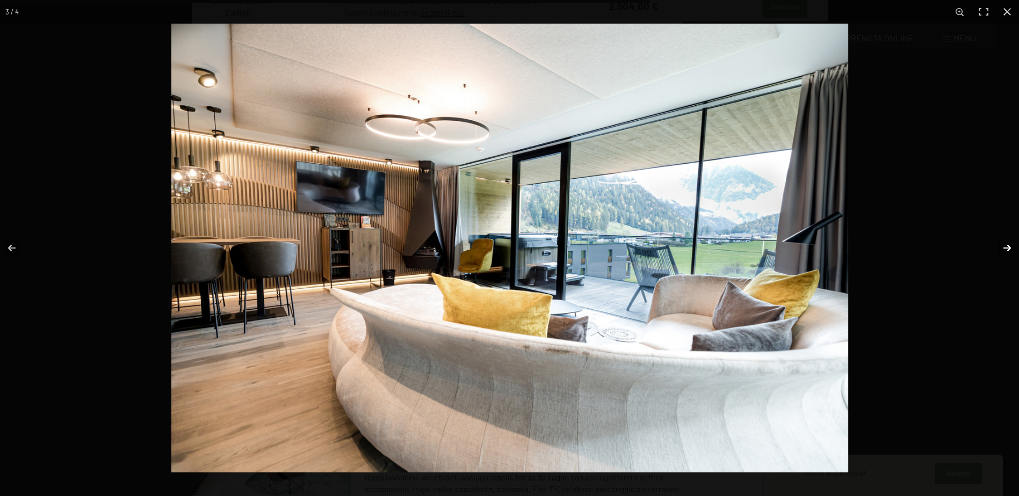
click at [1011, 246] on button "button" at bounding box center [1000, 248] width 38 height 54
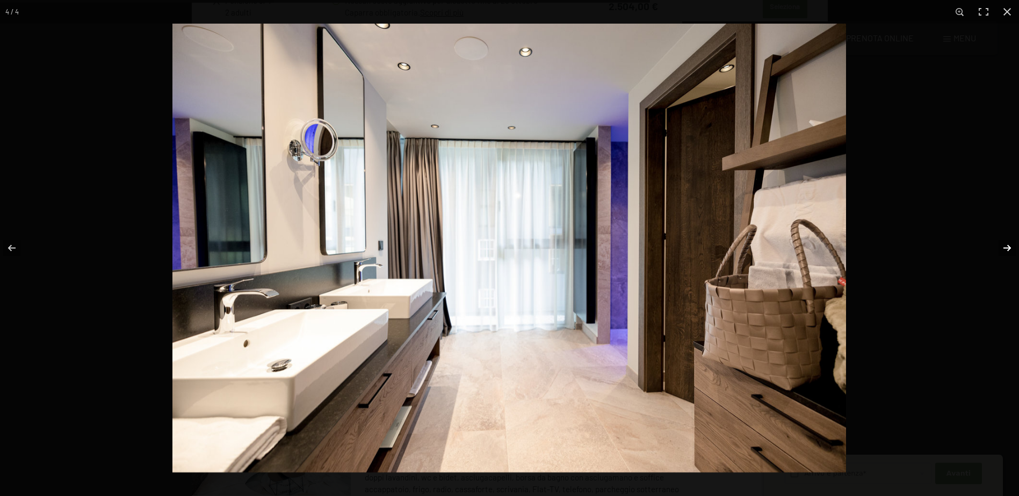
click at [1011, 246] on button "button" at bounding box center [1000, 248] width 38 height 54
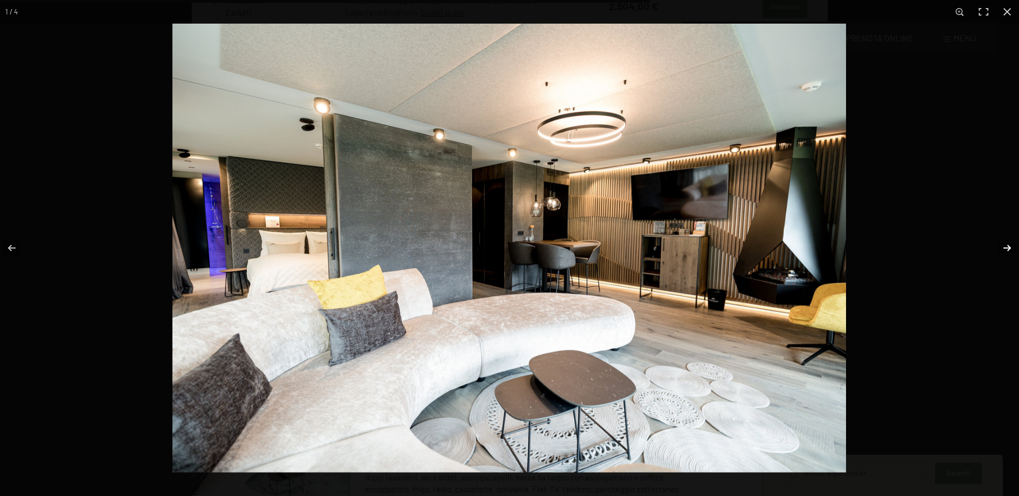
click at [1011, 246] on button "button" at bounding box center [1000, 248] width 38 height 54
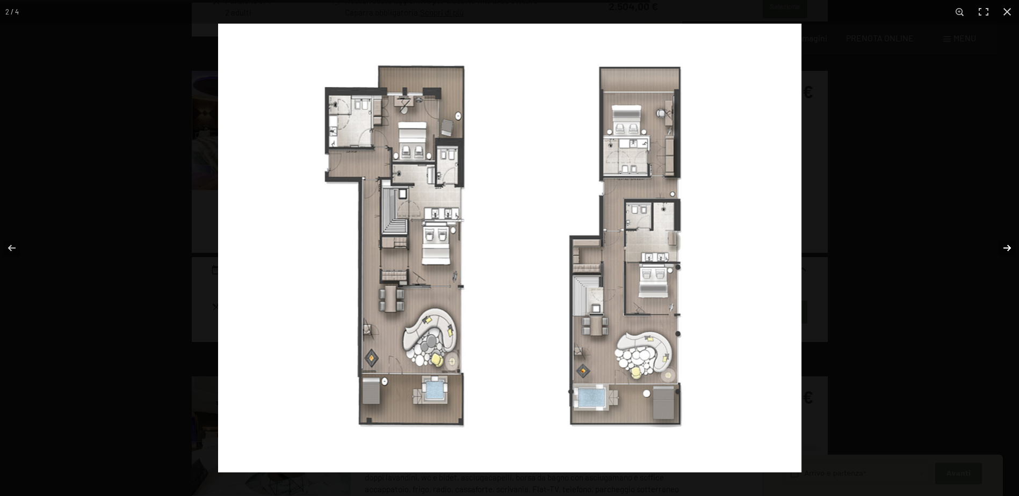
click at [1011, 246] on button "button" at bounding box center [1000, 248] width 38 height 54
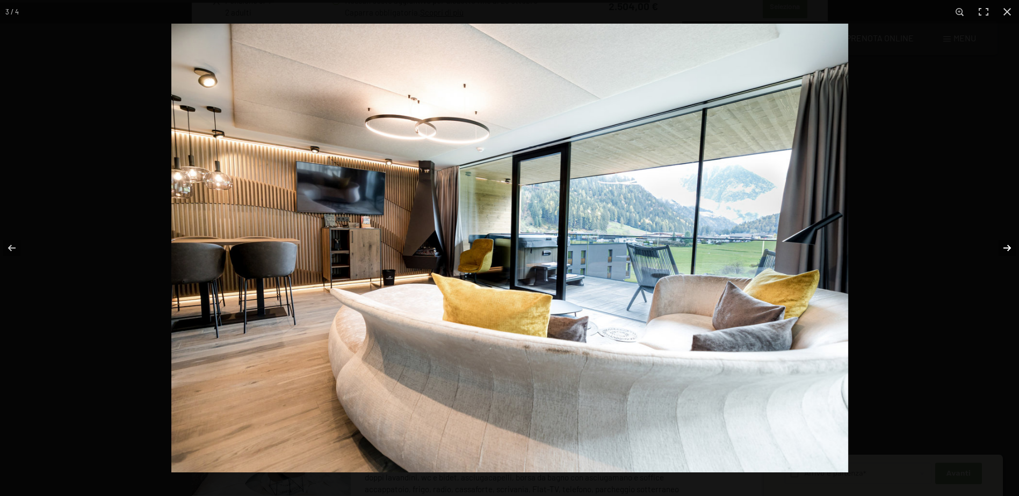
click at [1011, 246] on button "button" at bounding box center [1000, 248] width 38 height 54
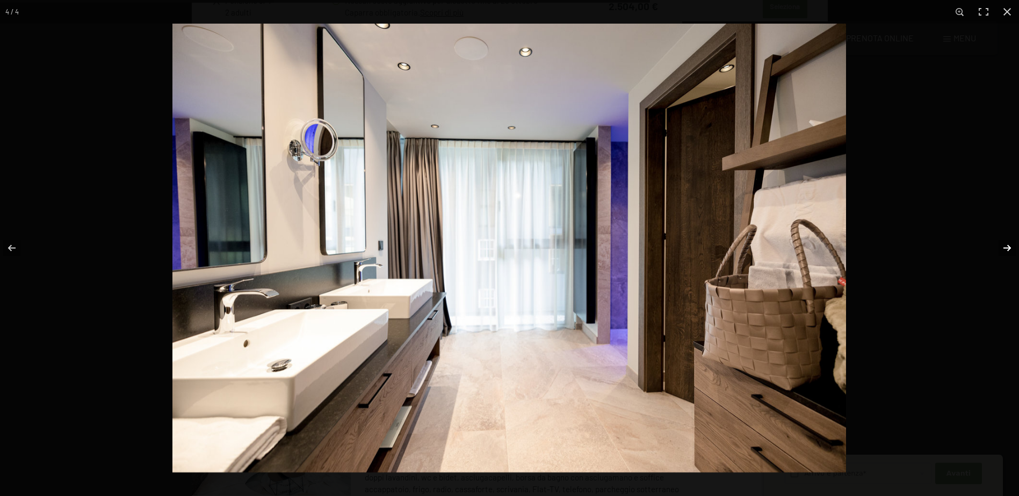
click at [1011, 246] on button "button" at bounding box center [1000, 248] width 38 height 54
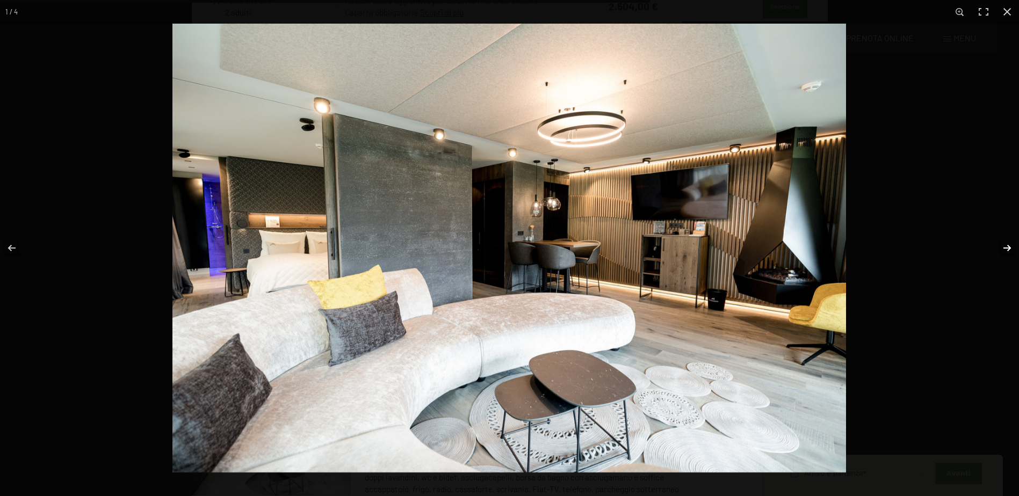
click at [1011, 246] on button "button" at bounding box center [1000, 248] width 38 height 54
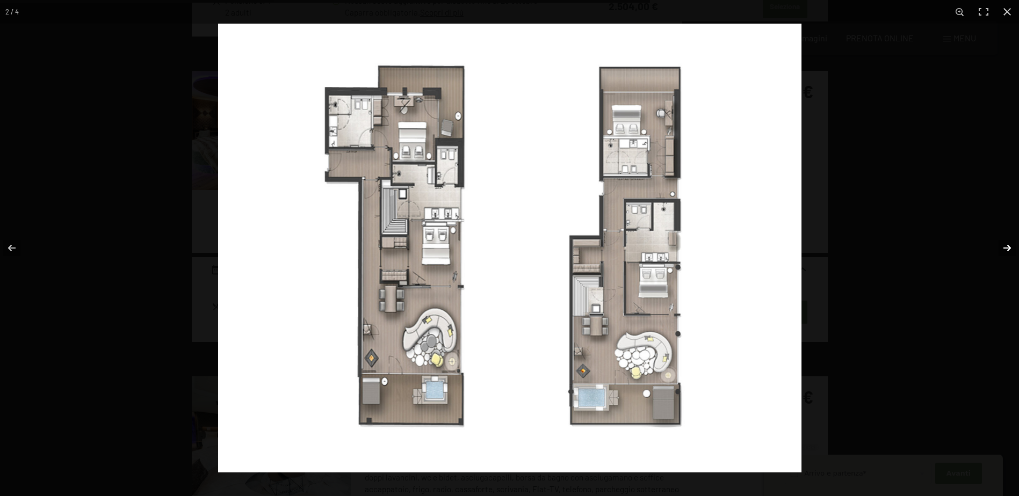
click at [1011, 246] on button "button" at bounding box center [1000, 248] width 38 height 54
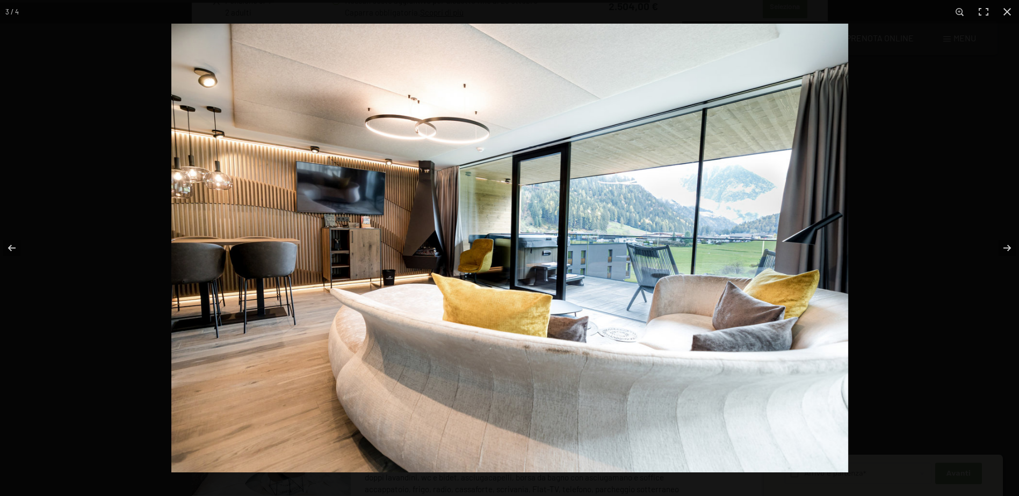
click at [548, 258] on img at bounding box center [509, 248] width 677 height 449
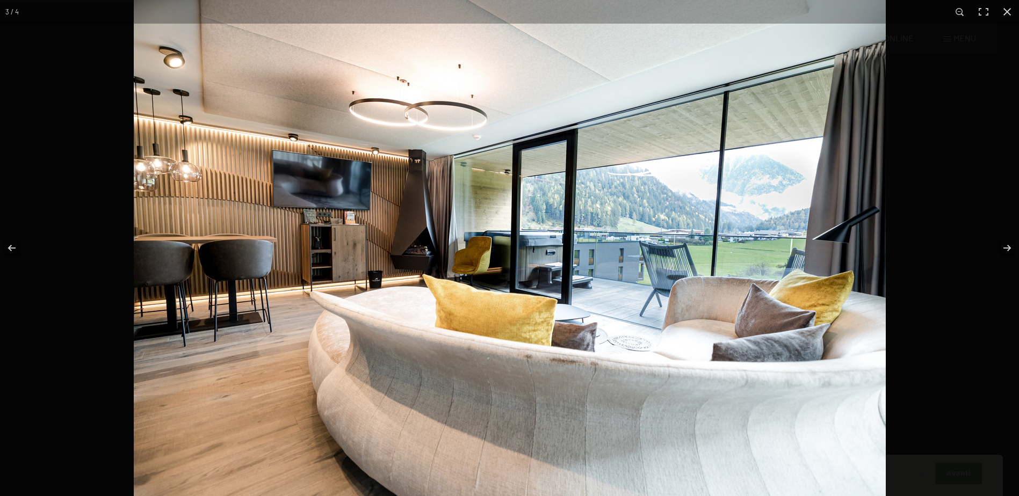
click at [560, 255] on img at bounding box center [510, 246] width 752 height 499
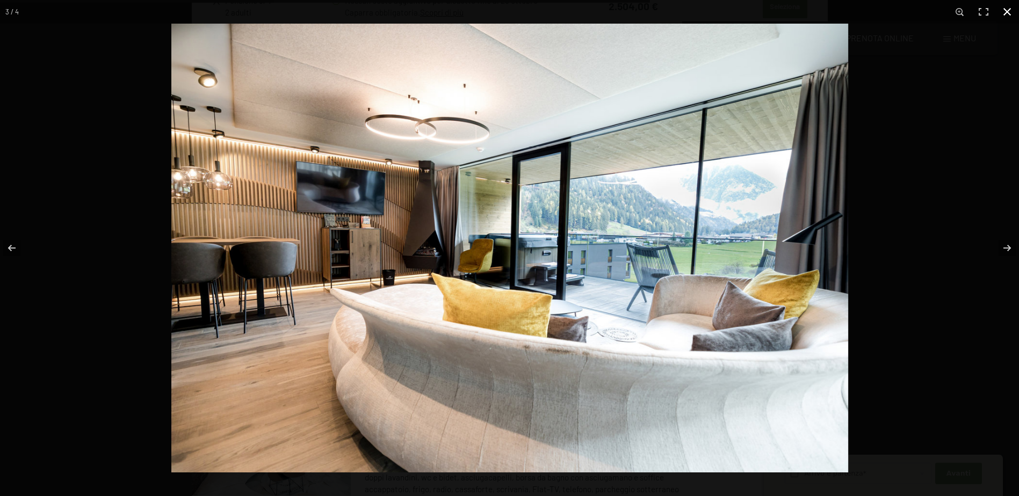
click at [1004, 12] on button "button" at bounding box center [1007, 12] width 24 height 24
